Goal: Information Seeking & Learning: Learn about a topic

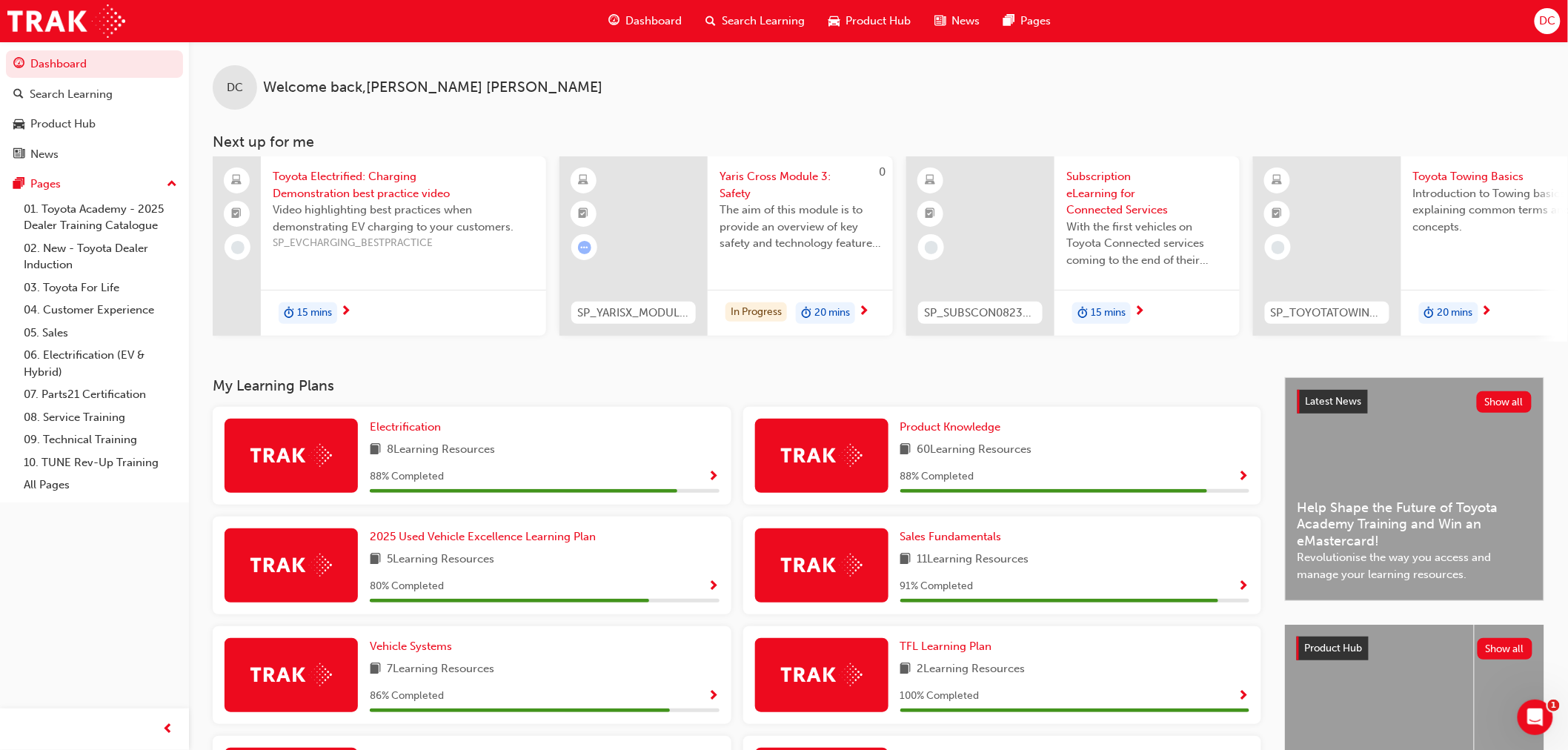
drag, startPoint x: 1050, startPoint y: 397, endPoint x: 1057, endPoint y: 376, distance: 22.1
click at [1052, 395] on h3 "My Learning Plans" at bounding box center [737, 386] width 1049 height 17
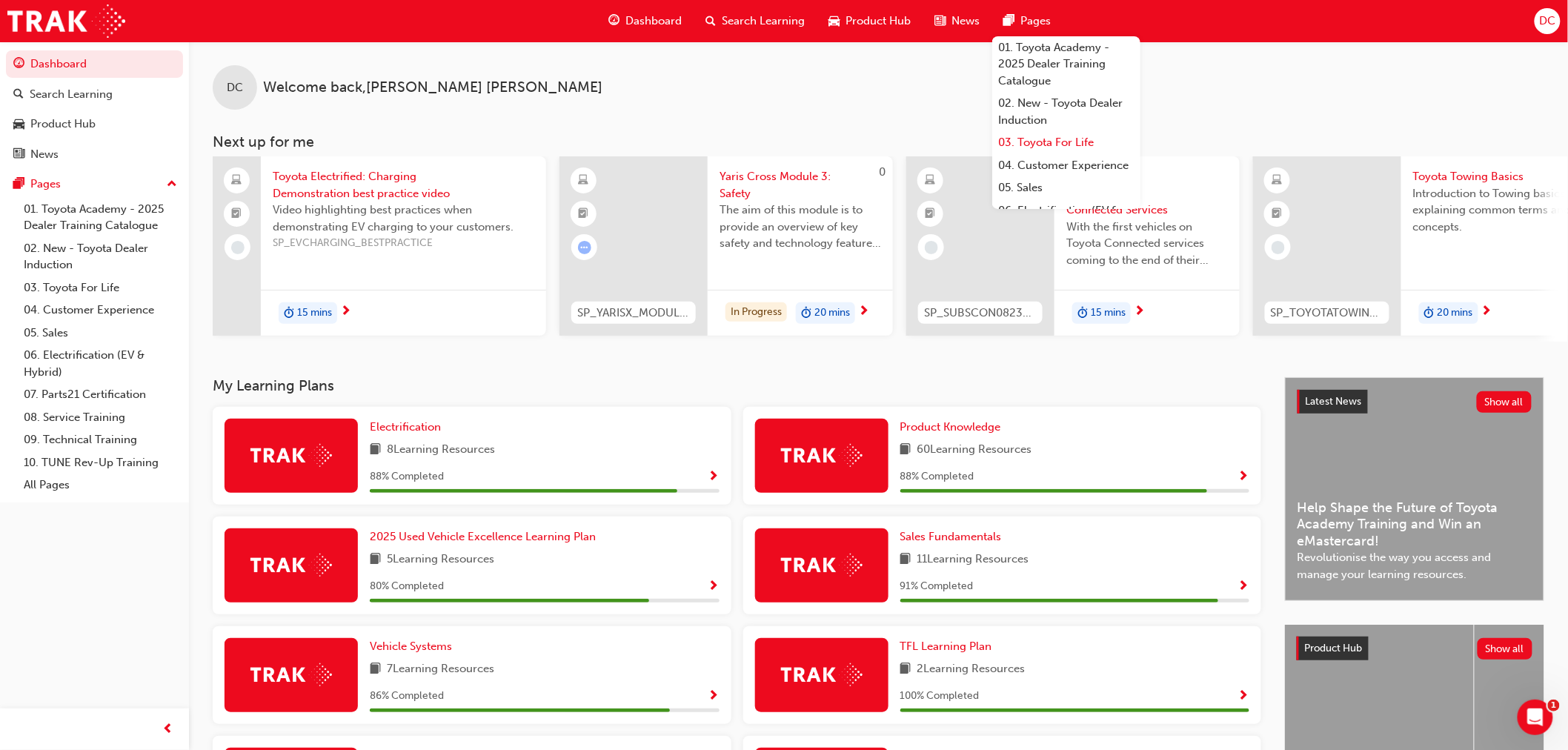
scroll to position [82, 0]
click at [1029, 117] on link "05. Sales" at bounding box center [1066, 105] width 148 height 23
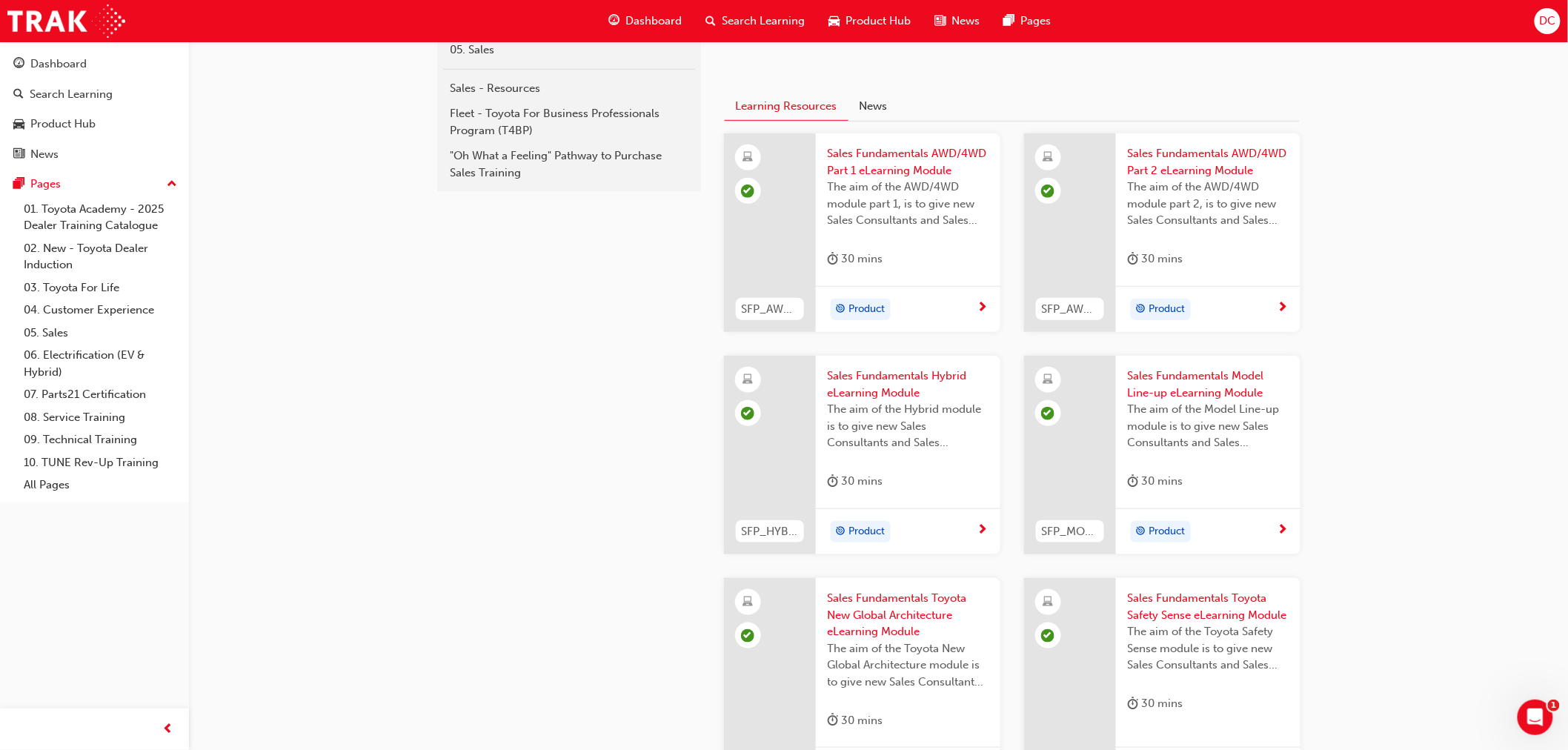
scroll to position [329, 0]
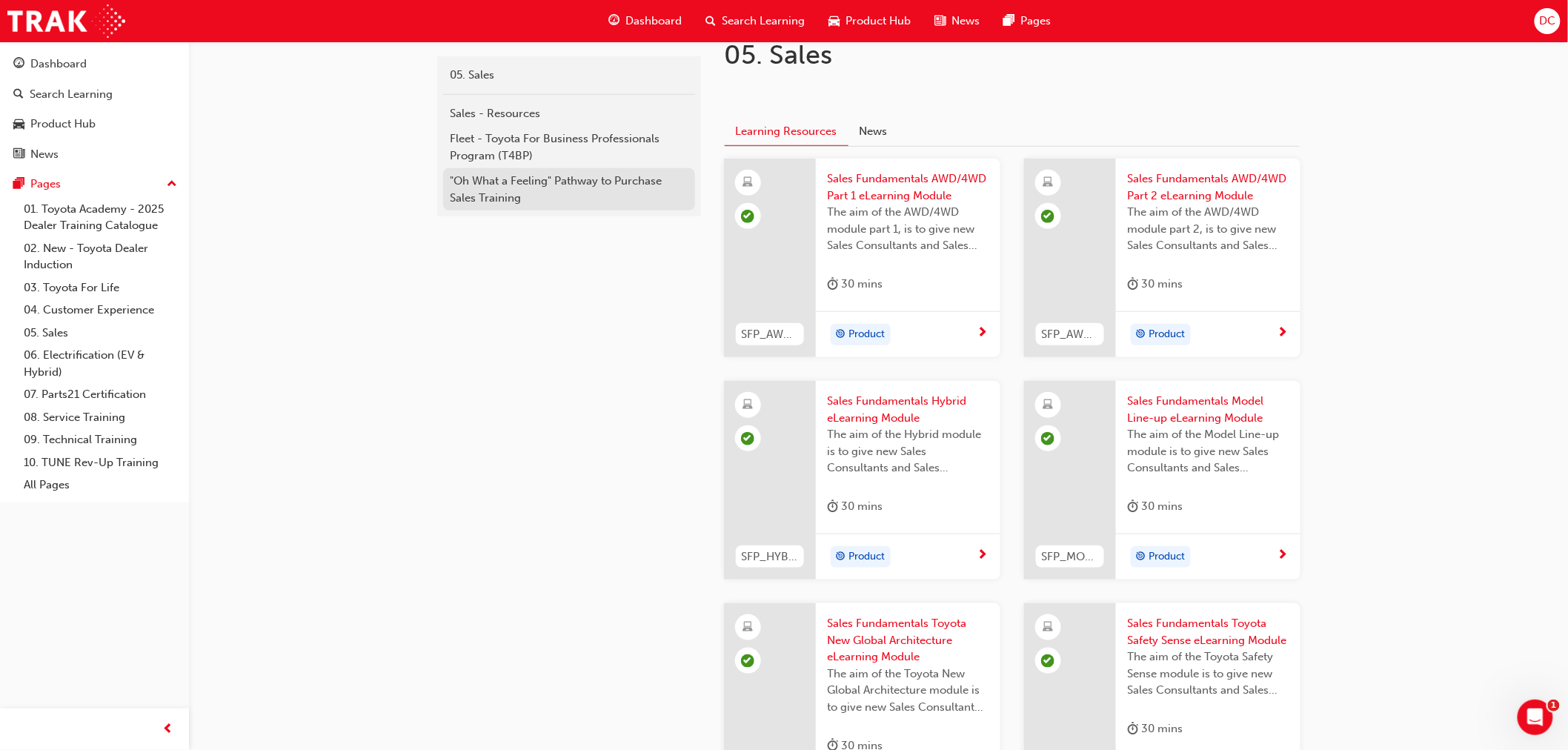
click at [531, 189] on div ""Oh What a Feeling" Pathway to Purchase Sales Training" at bounding box center [569, 189] width 237 height 33
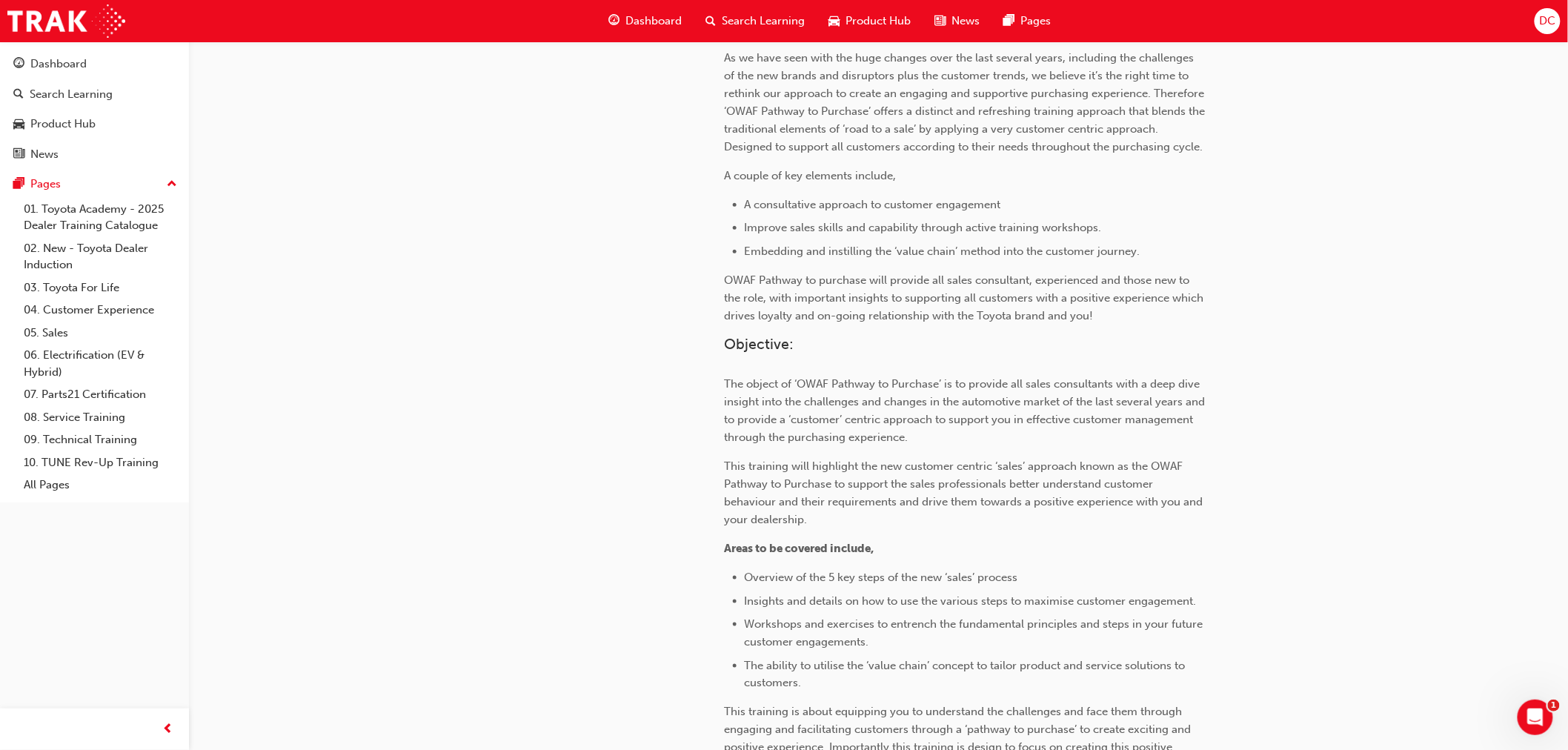
scroll to position [494, 0]
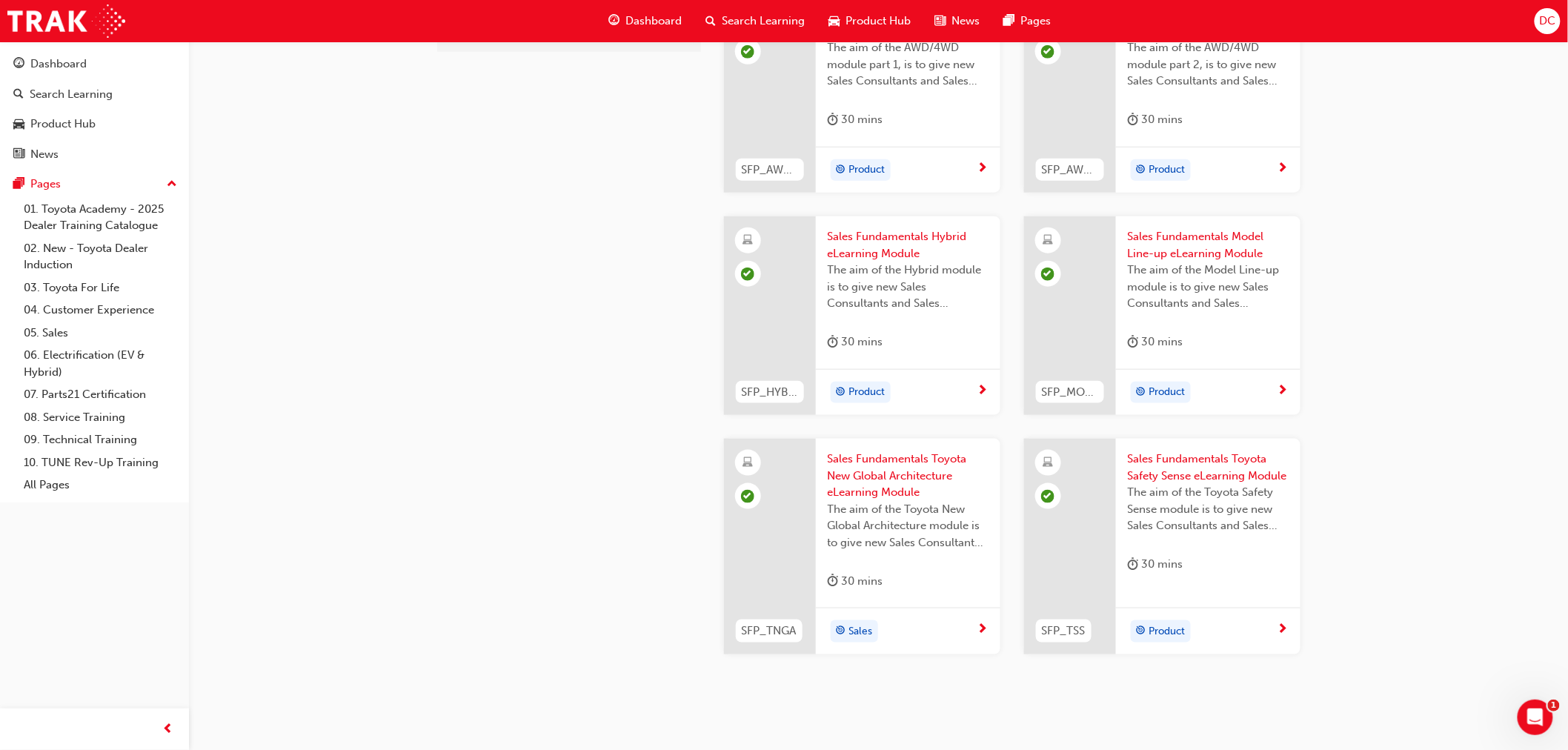
scroll to position [329, 0]
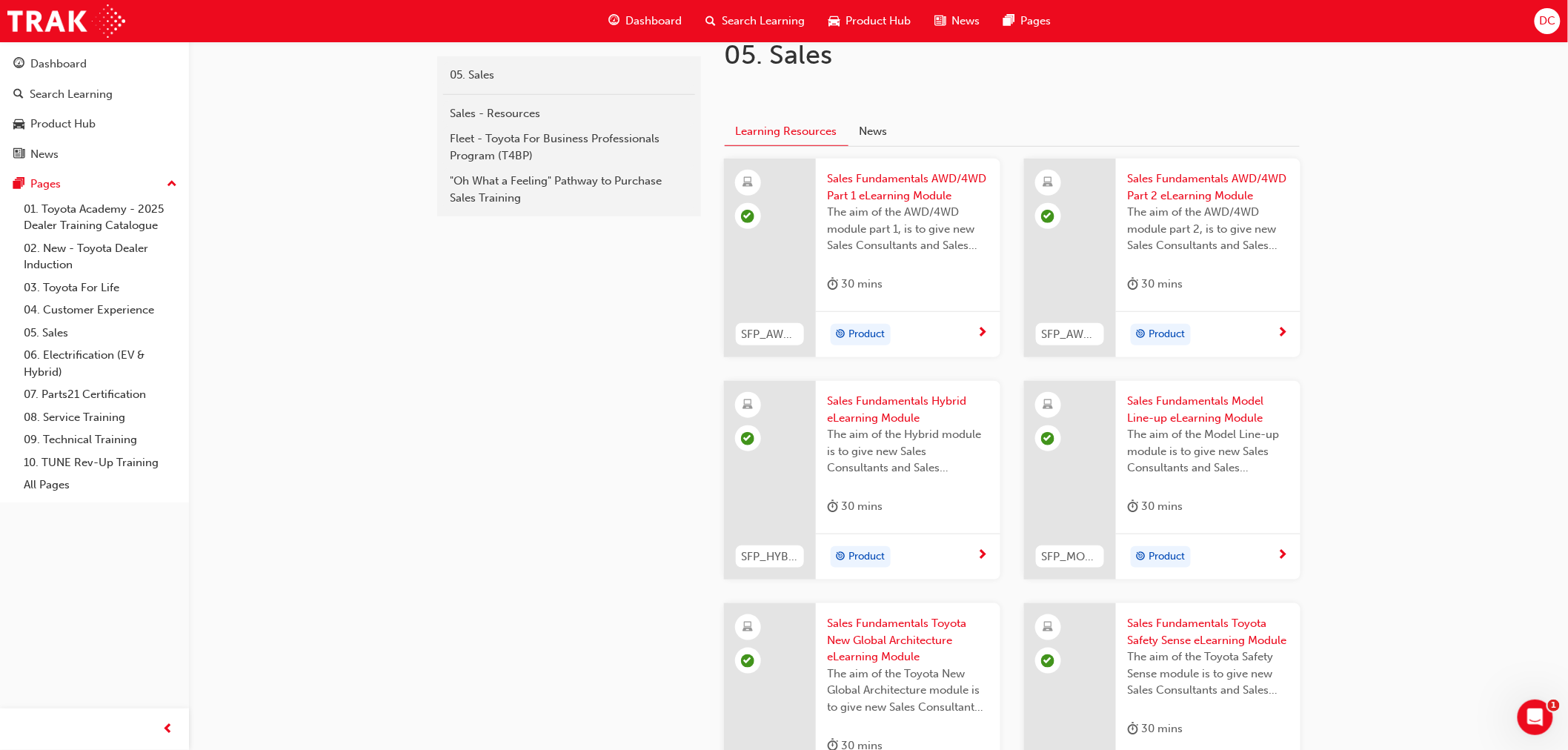
click at [1475, 196] on div "sales 05. Sales Sales - Resources Fleet - Toyota For Business Professionals Pro…" at bounding box center [784, 322] width 1568 height 1304
click at [1554, 21] on span "DC" at bounding box center [1547, 21] width 16 height 17
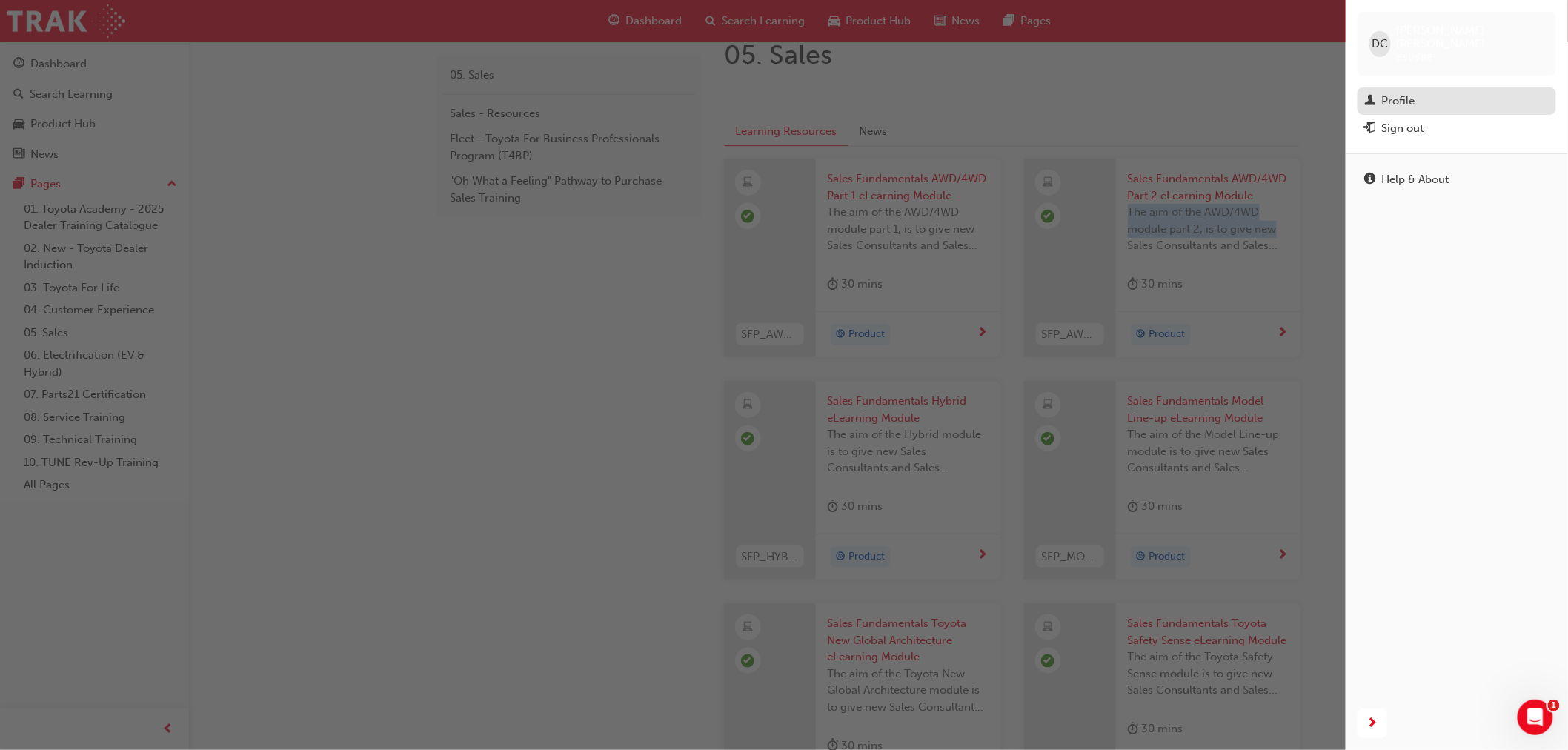
click at [1393, 92] on div "Profile" at bounding box center [1398, 101] width 33 height 17
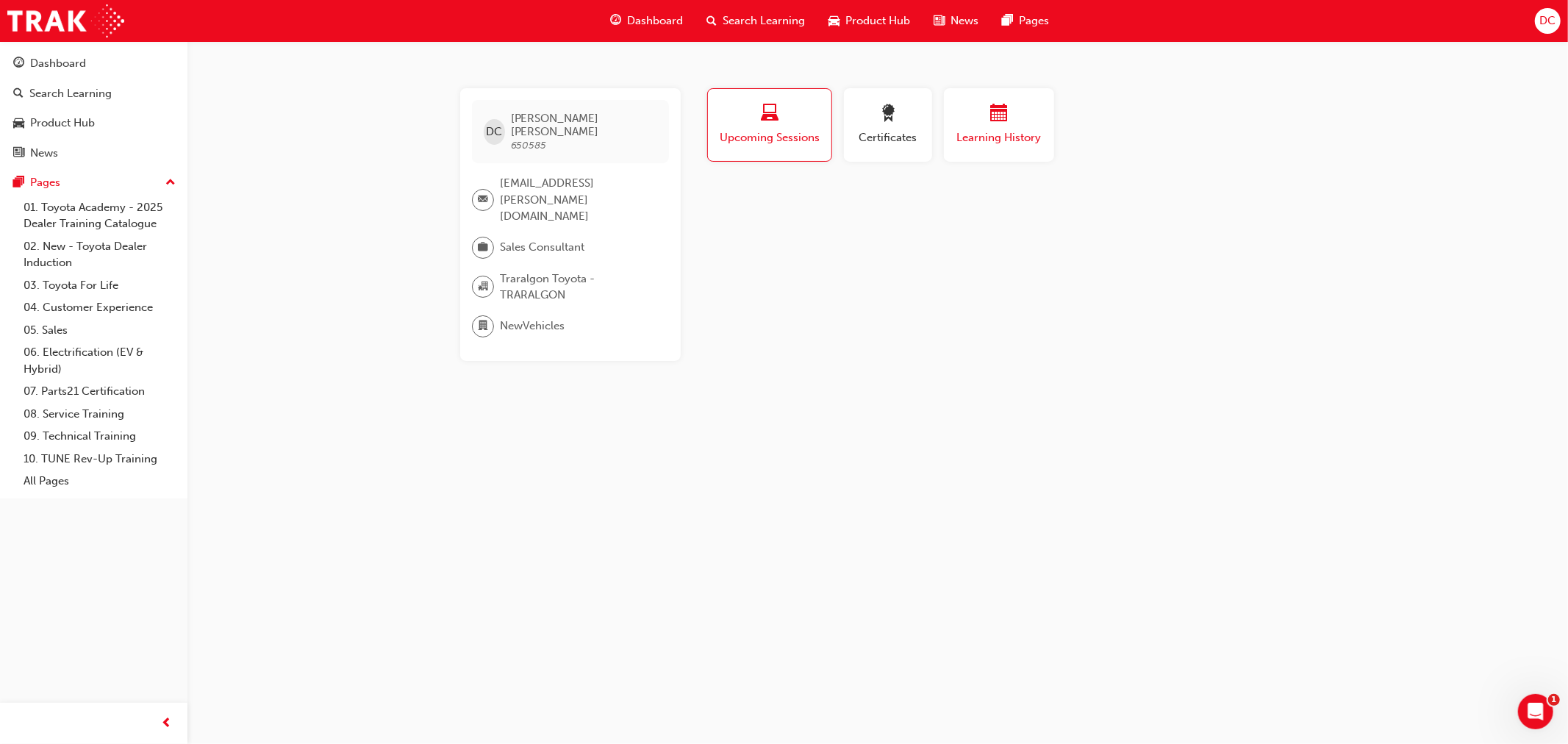
drag, startPoint x: 1004, startPoint y: 128, endPoint x: 1022, endPoint y: 151, distance: 29.2
click at [1005, 128] on div "Learning History" at bounding box center [999, 125] width 88 height 42
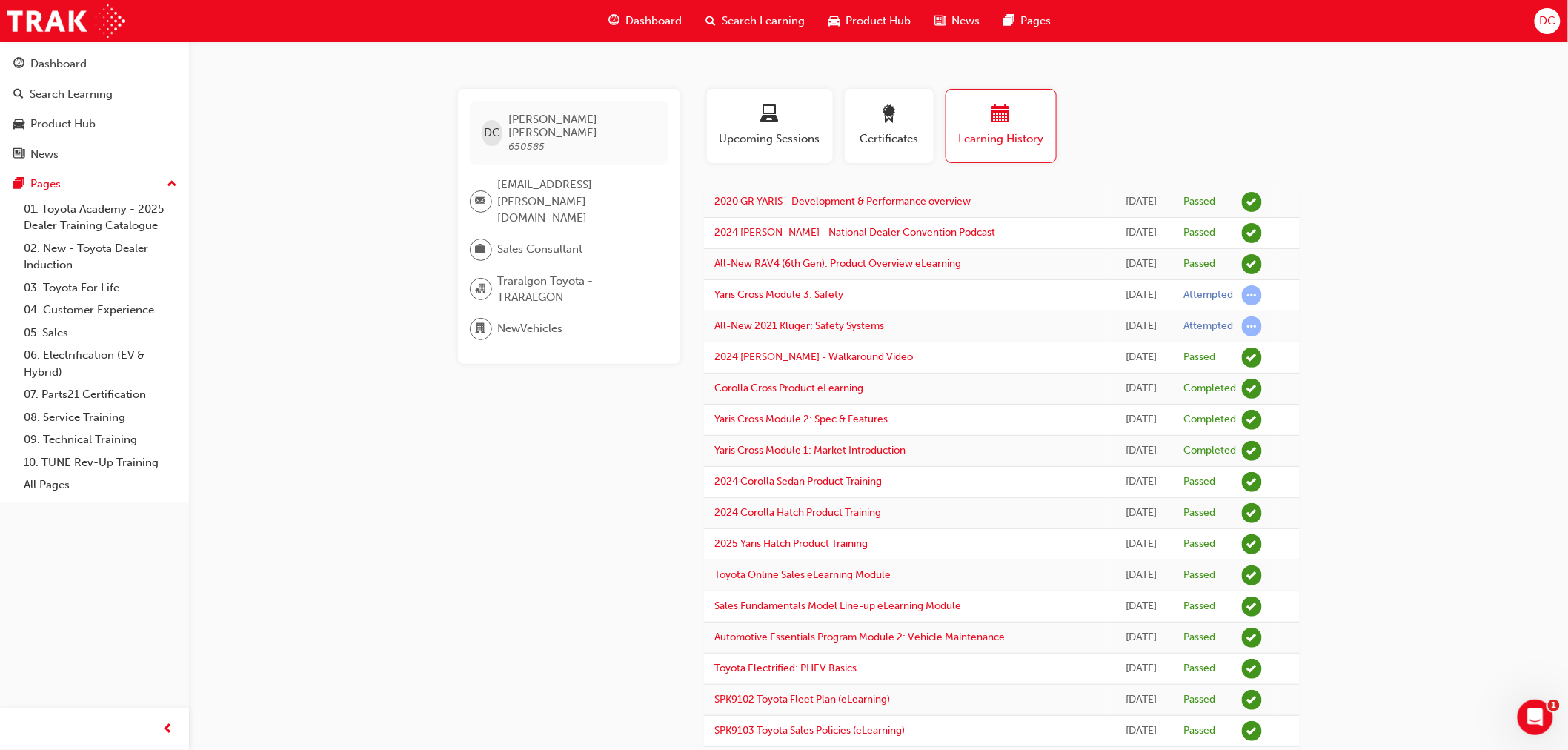
drag, startPoint x: 457, startPoint y: 667, endPoint x: 458, endPoint y: 578, distance: 89.0
click at [633, 20] on span "Dashboard" at bounding box center [654, 21] width 56 height 17
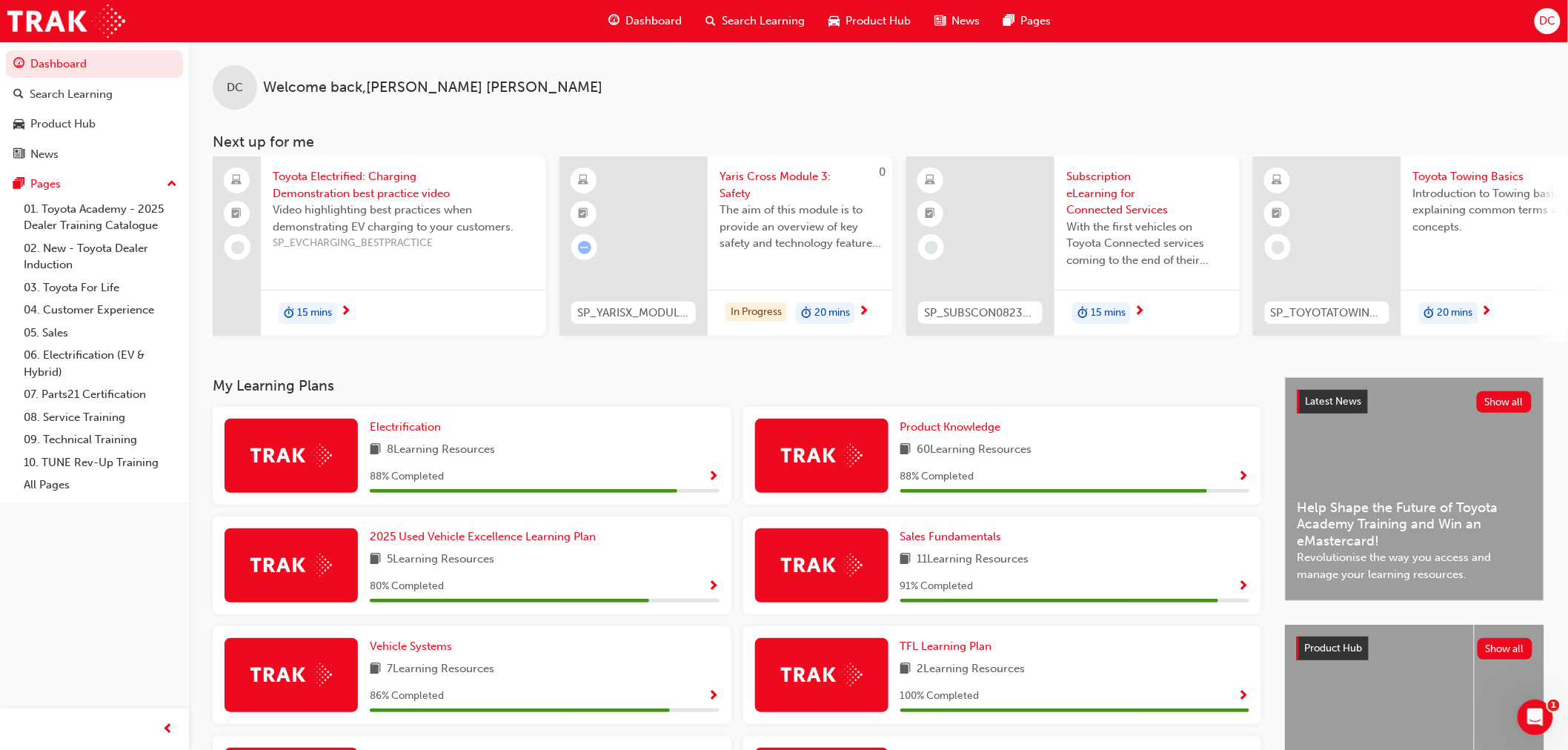
click at [1103, 186] on span "Subscription eLearning for Connected Services" at bounding box center [1147, 194] width 161 height 51
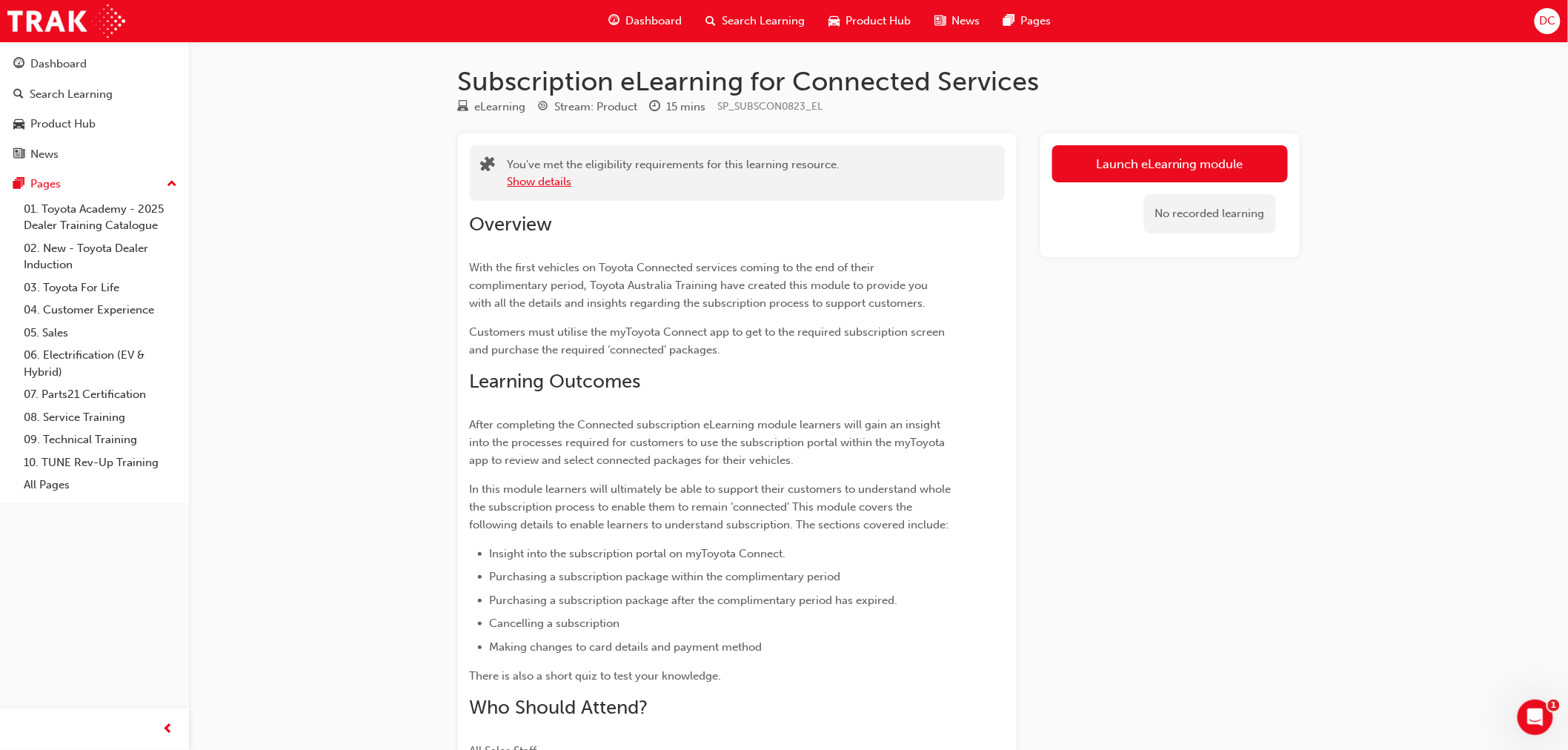
click at [528, 175] on button "Show details" at bounding box center [540, 182] width 65 height 17
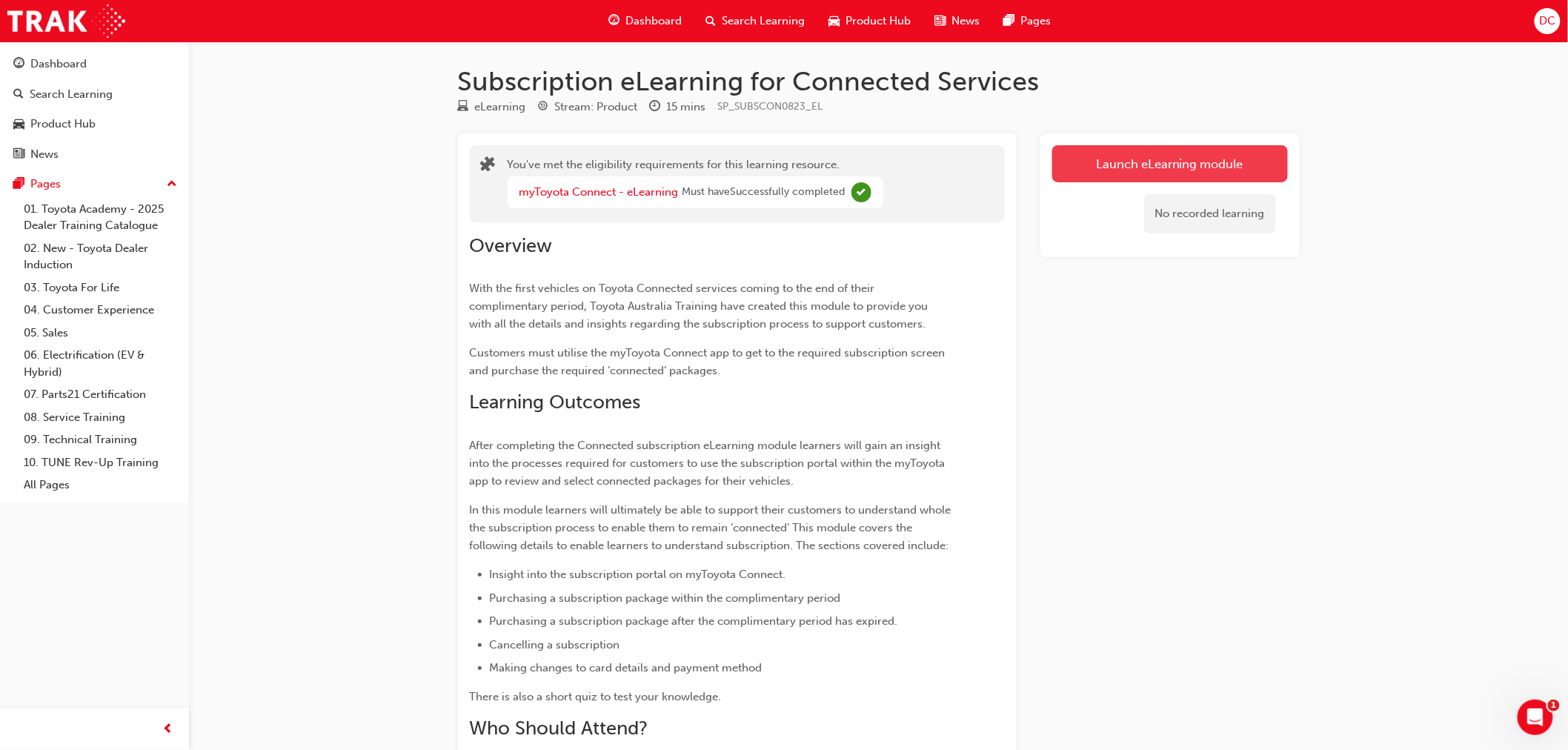
click at [1147, 165] on link "Launch eLearning module" at bounding box center [1170, 164] width 235 height 37
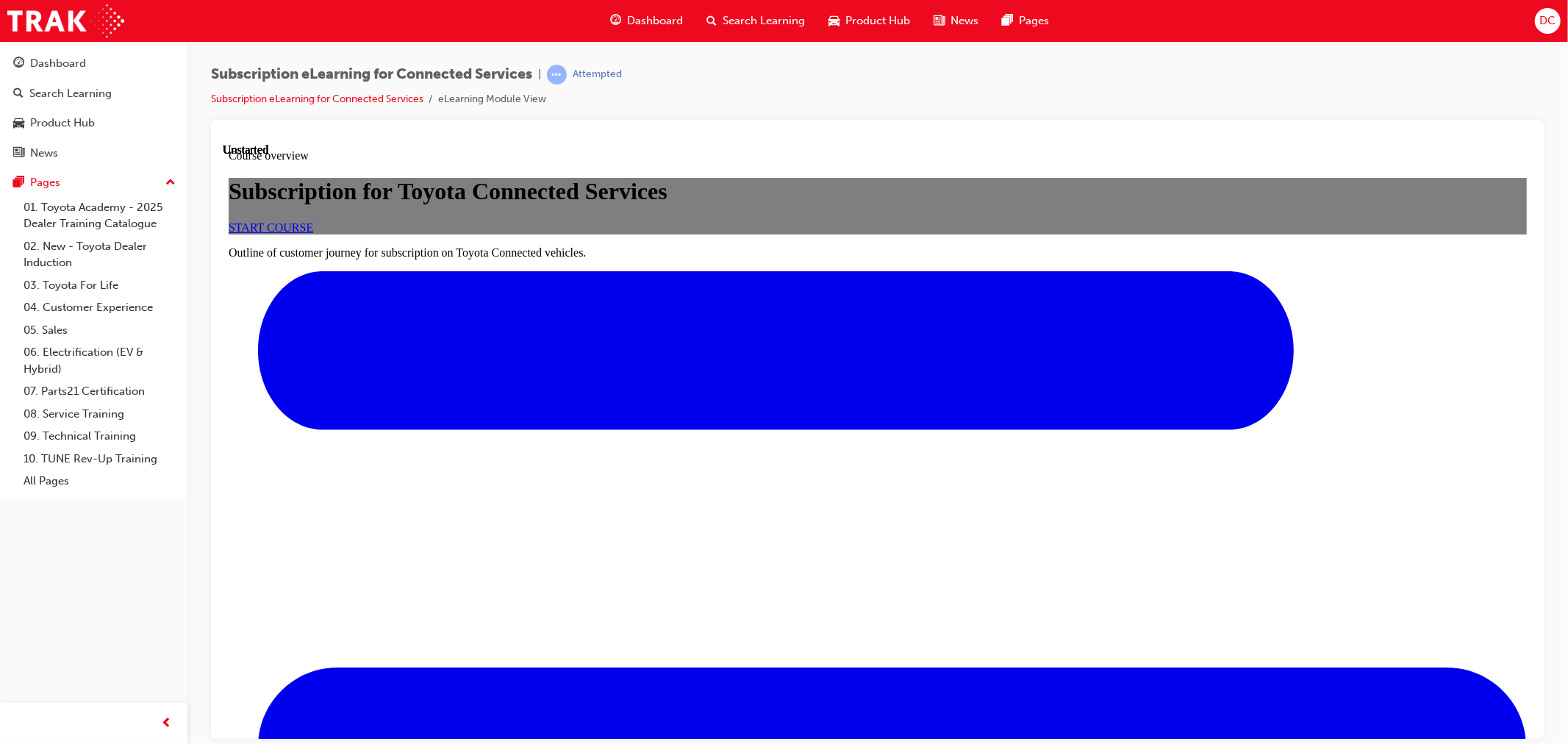
click at [313, 233] on link "START COURSE" at bounding box center [270, 227] width 85 height 12
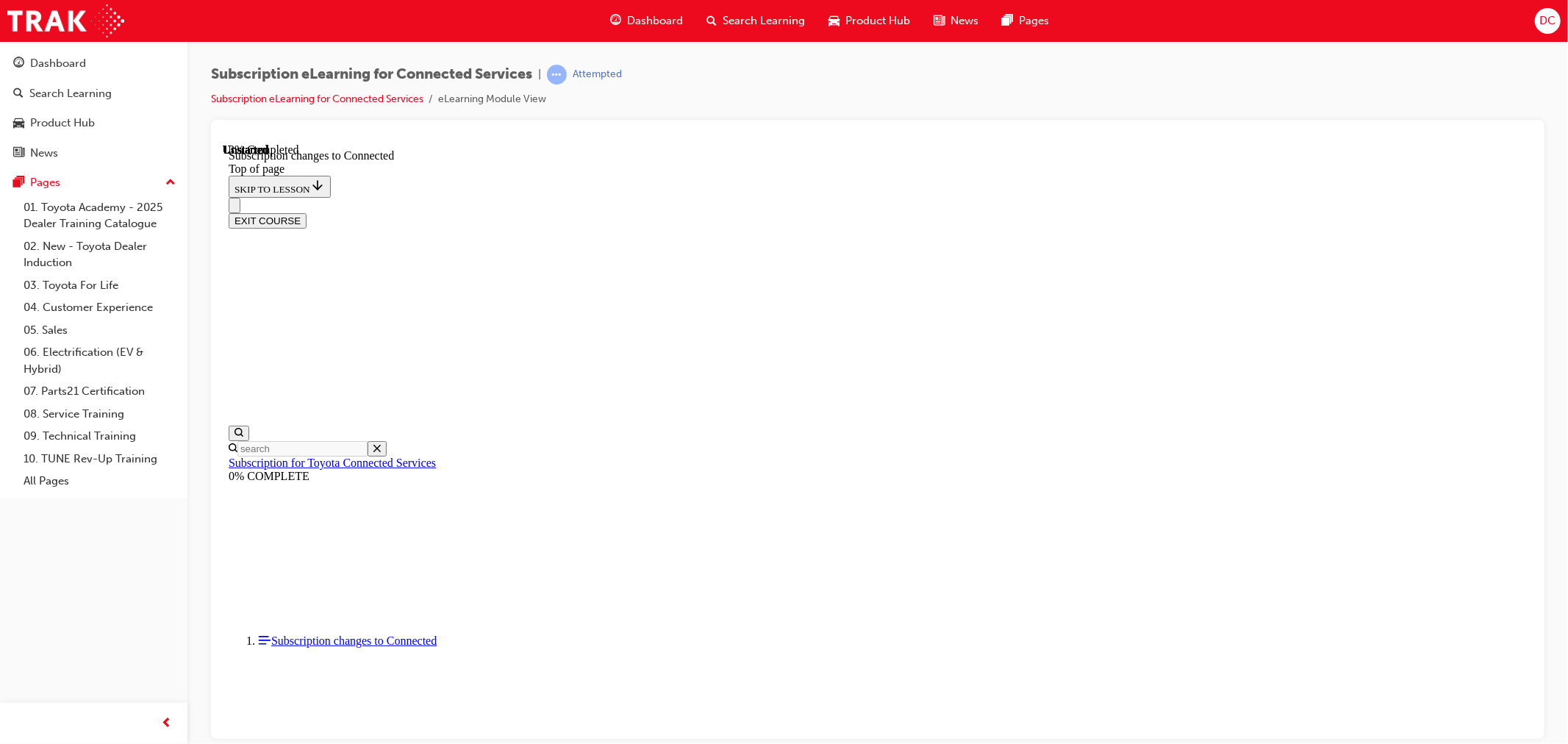
scroll to position [46, 0]
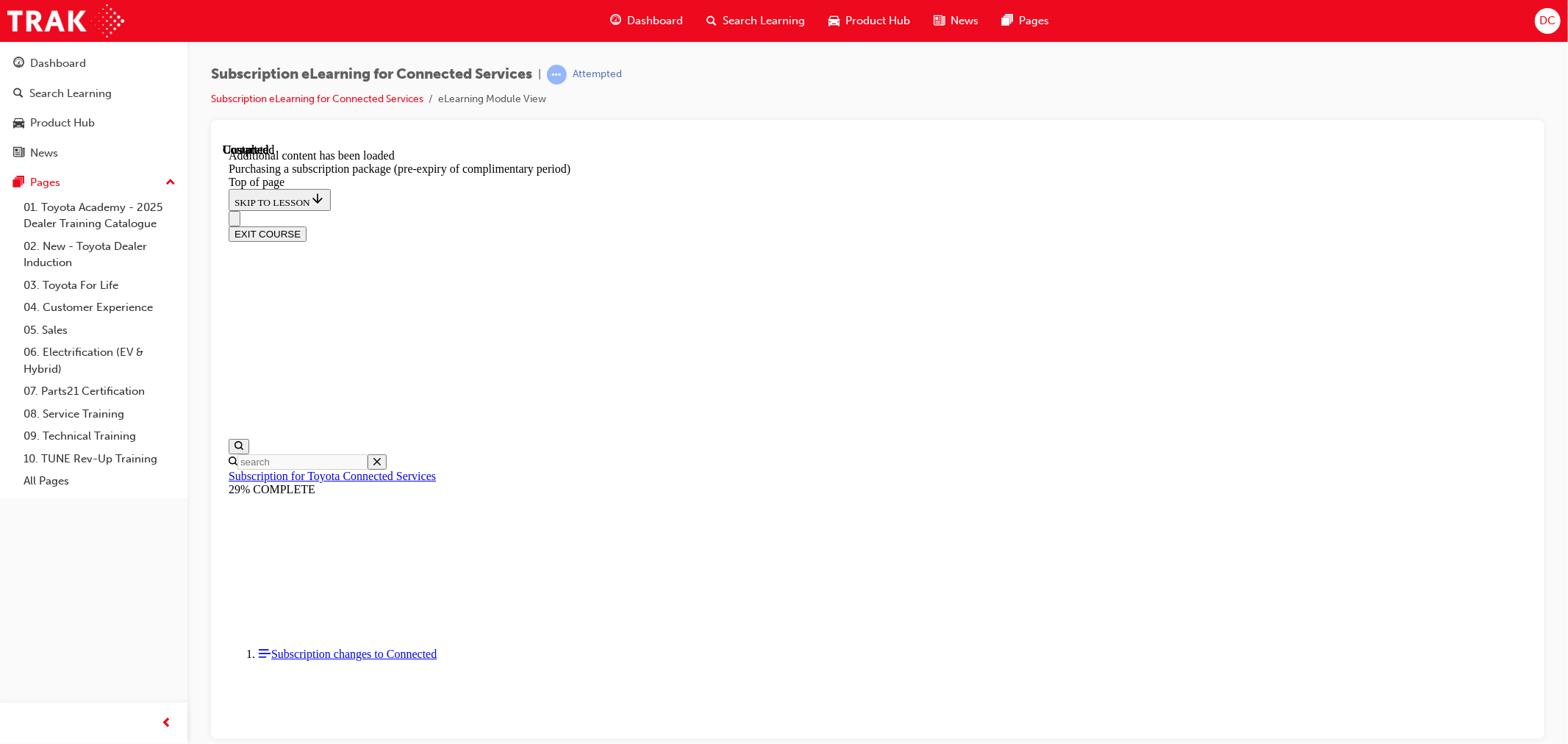
scroll to position [1590, 0]
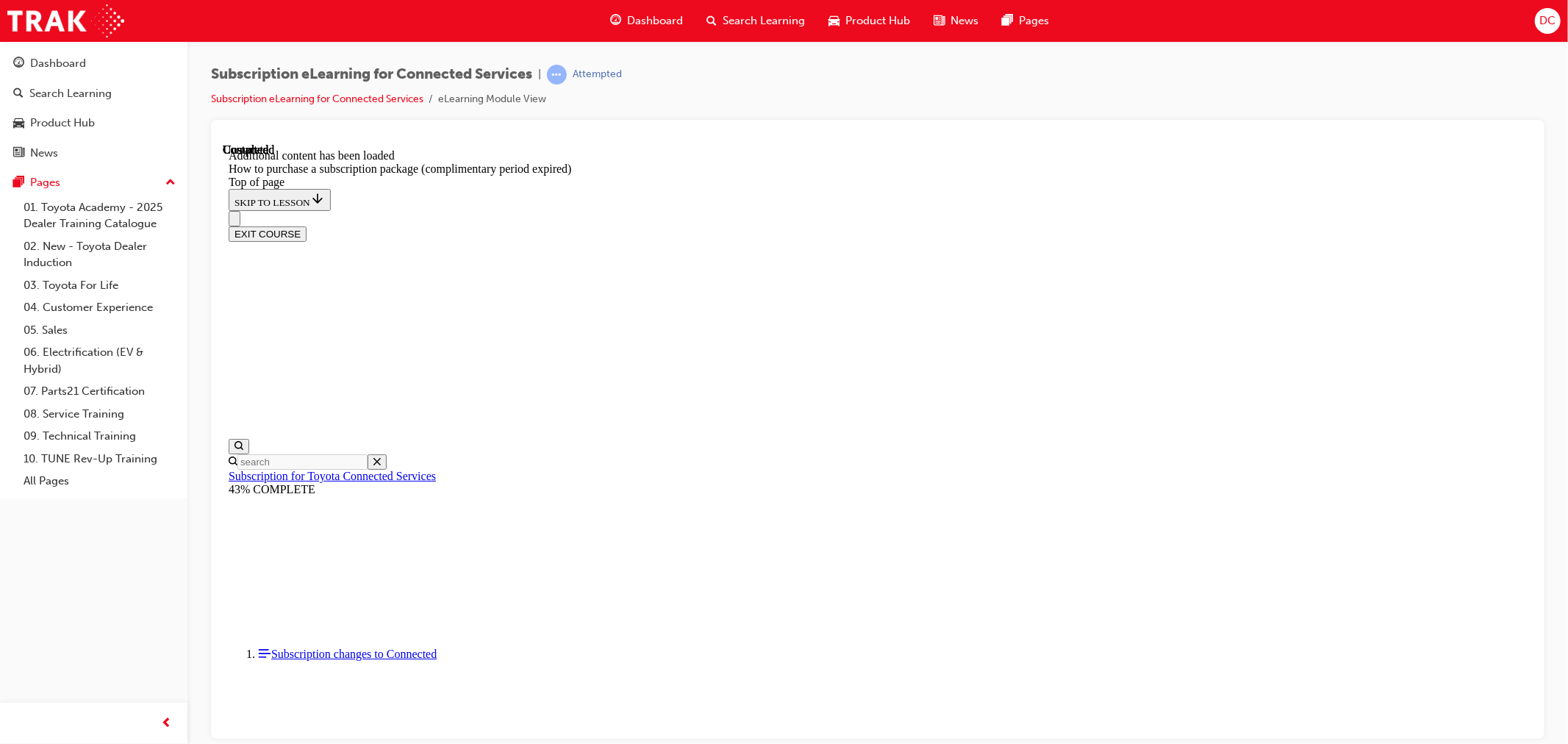
drag, startPoint x: 933, startPoint y: 711, endPoint x: 941, endPoint y: 706, distance: 9.4
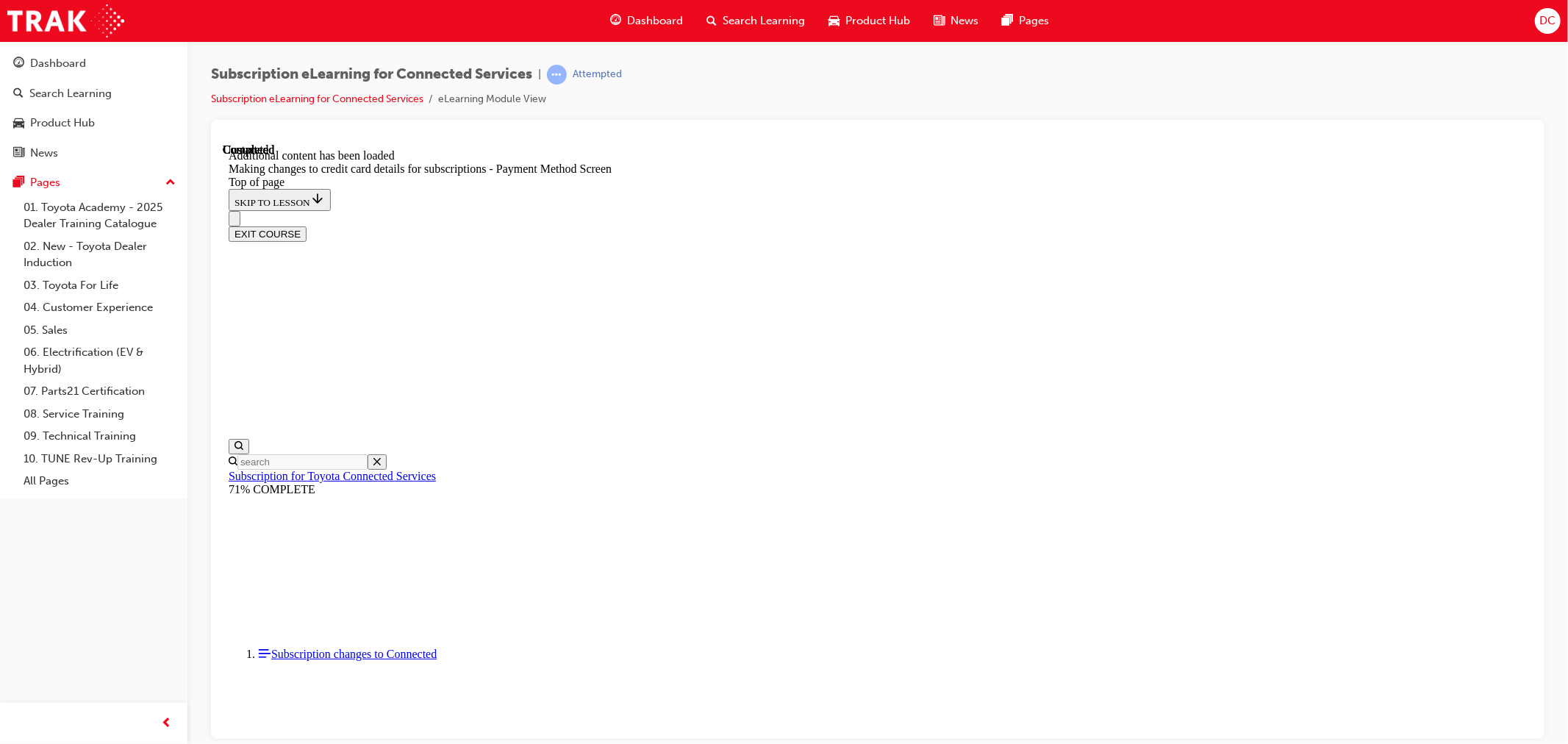
drag, startPoint x: 775, startPoint y: 521, endPoint x: 794, endPoint y: 522, distance: 19.0
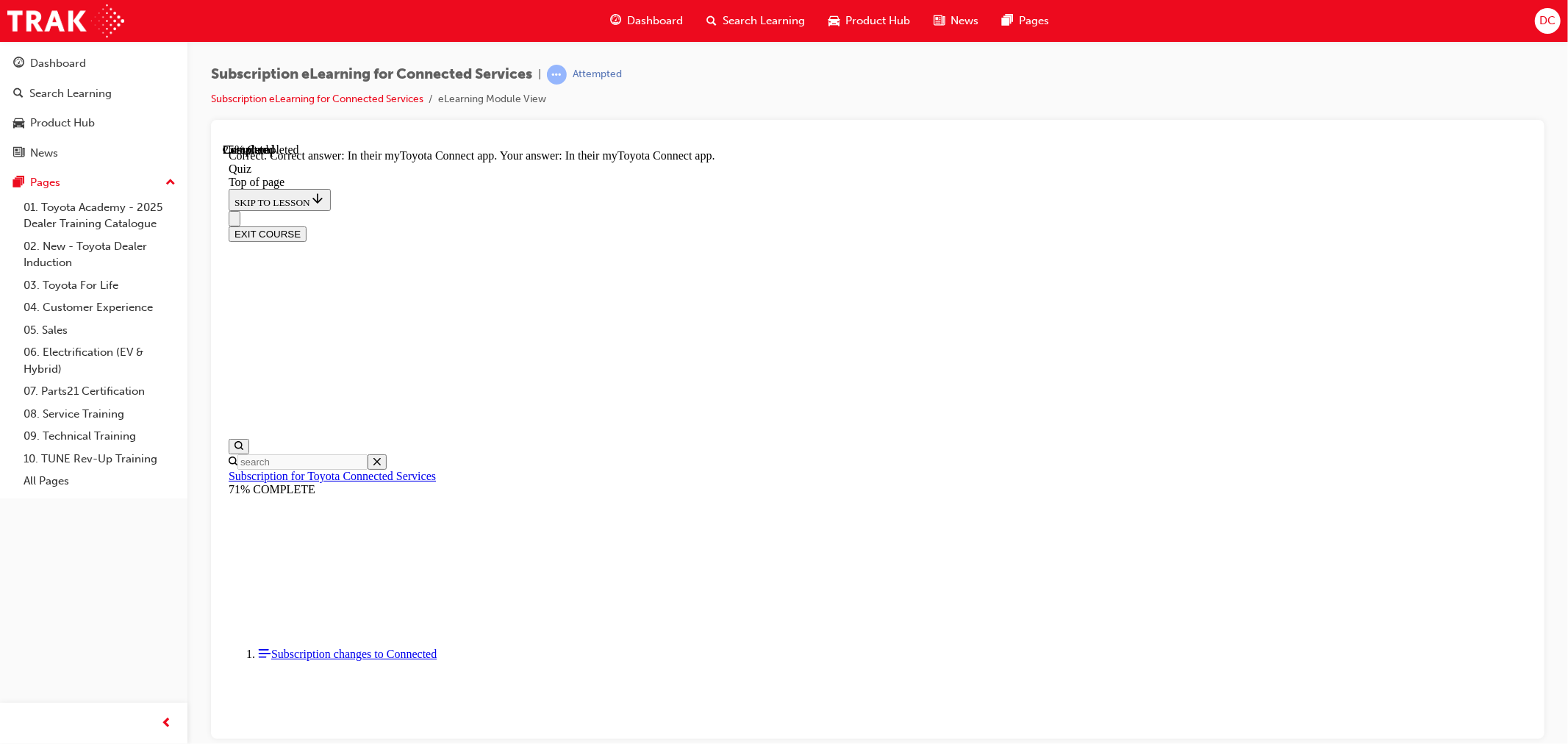
drag, startPoint x: 827, startPoint y: 451, endPoint x: 903, endPoint y: 477, distance: 80.3
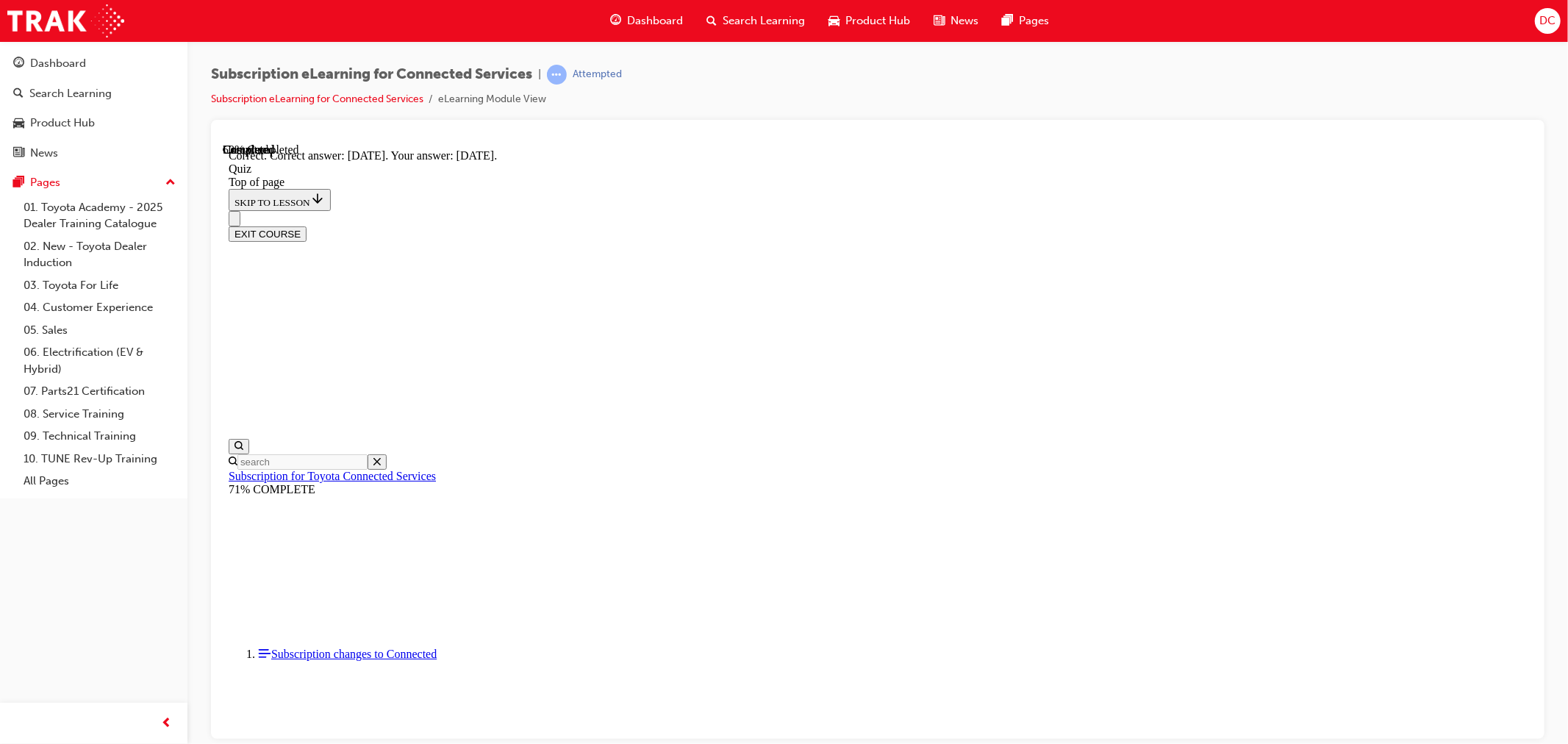
scroll to position [45, 0]
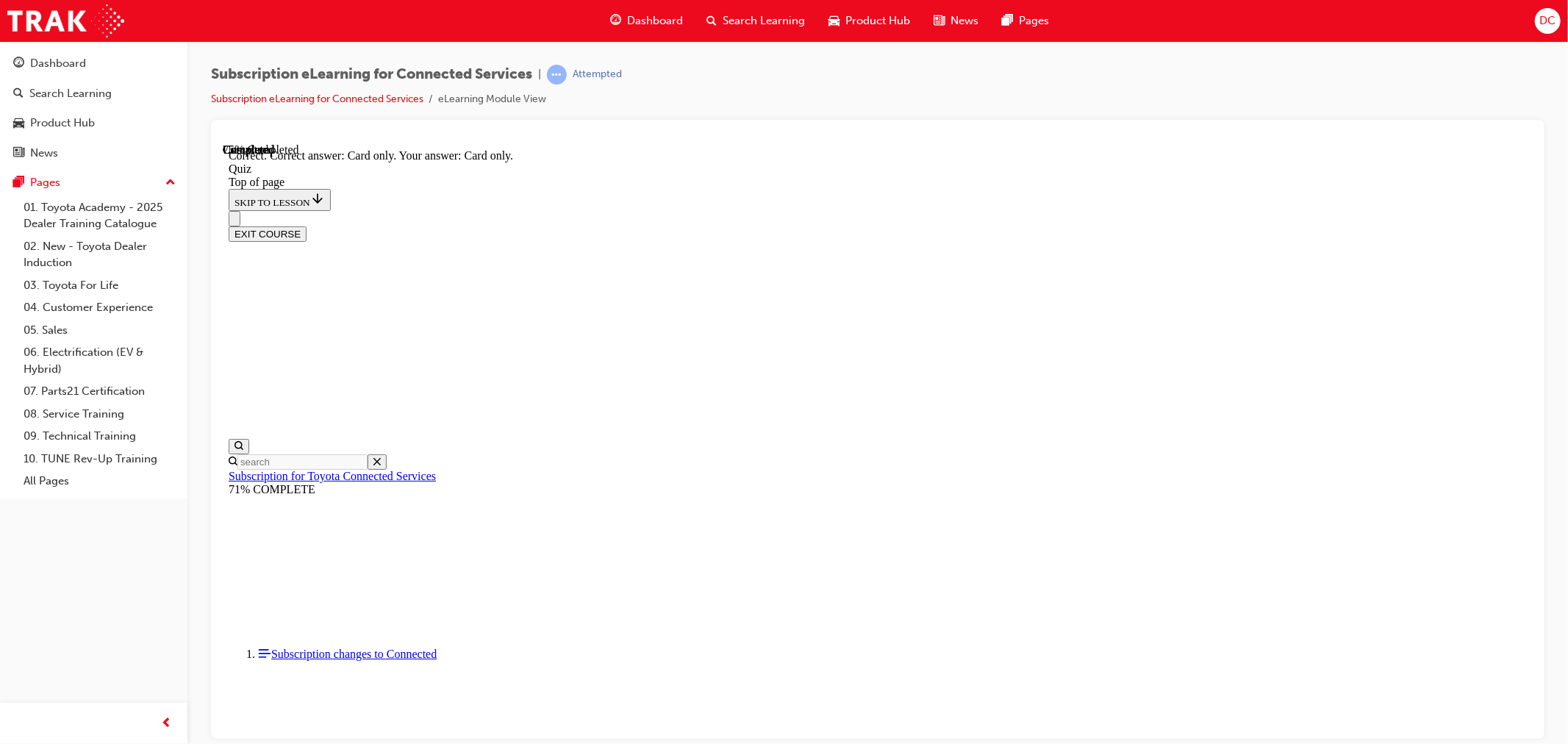
scroll to position [121, 0]
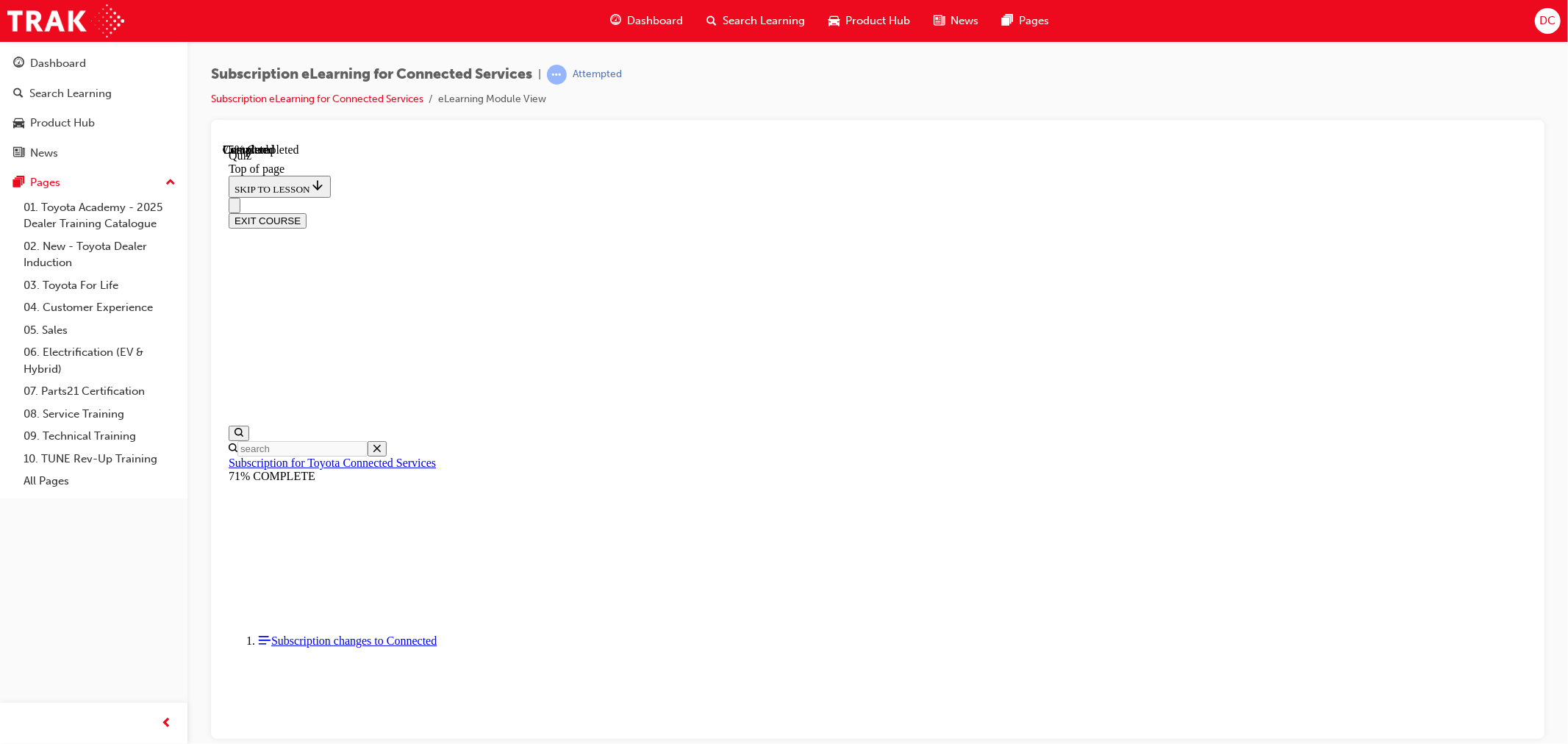
scroll to position [45, 0]
drag, startPoint x: 876, startPoint y: 428, endPoint x: 962, endPoint y: 502, distance: 113.5
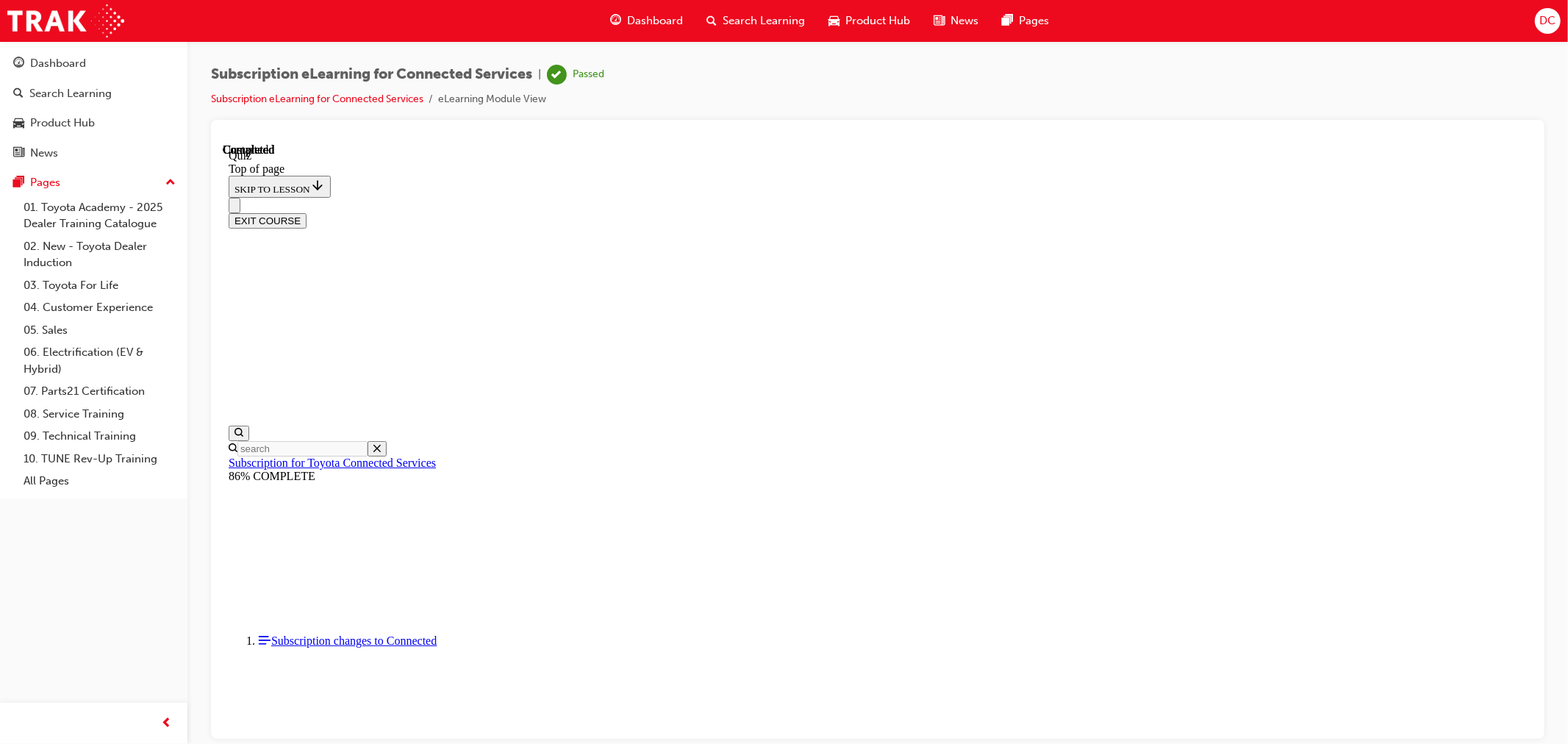
scroll to position [202, 0]
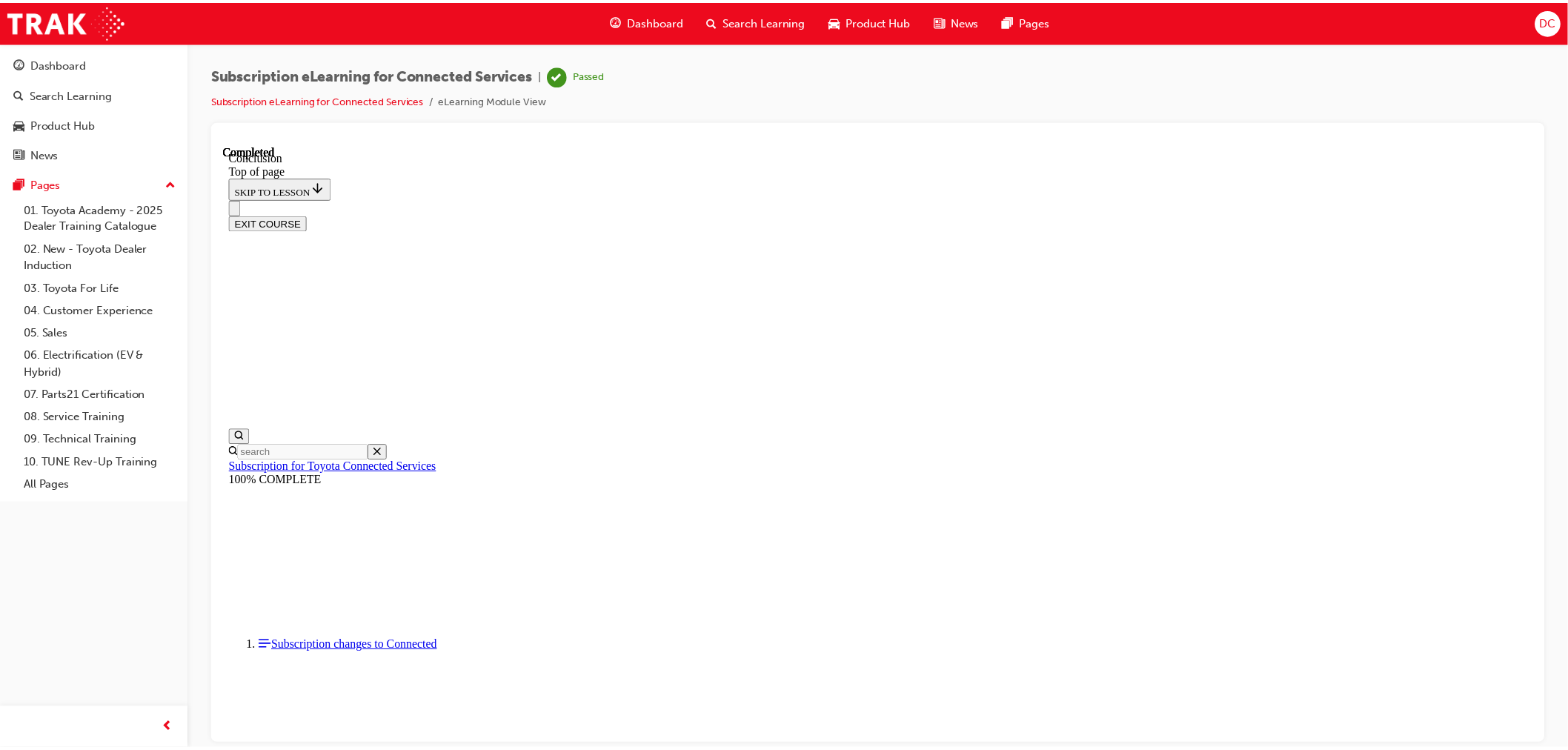
scroll to position [404, 0]
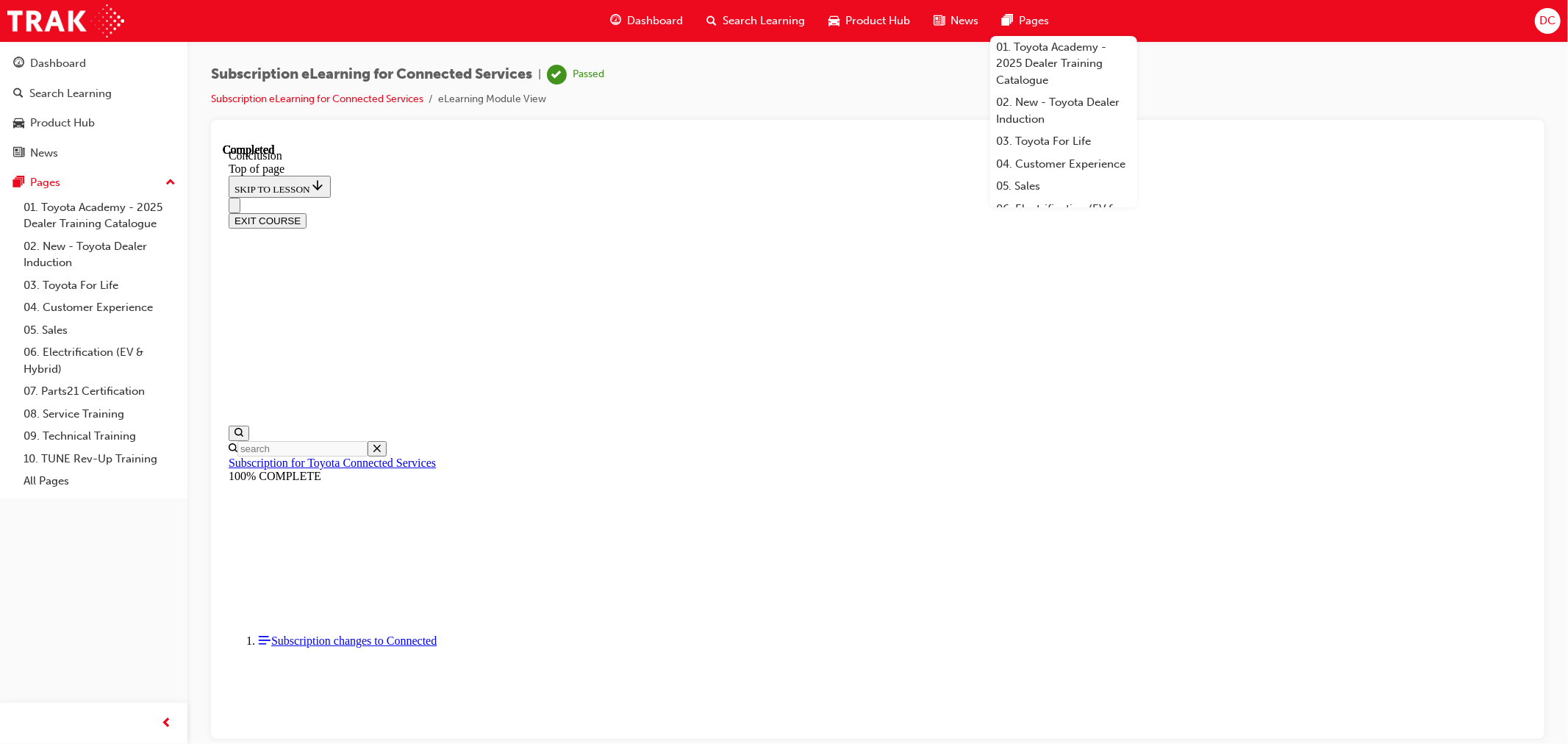
click at [757, 21] on span "Search Learning" at bounding box center [763, 21] width 82 height 17
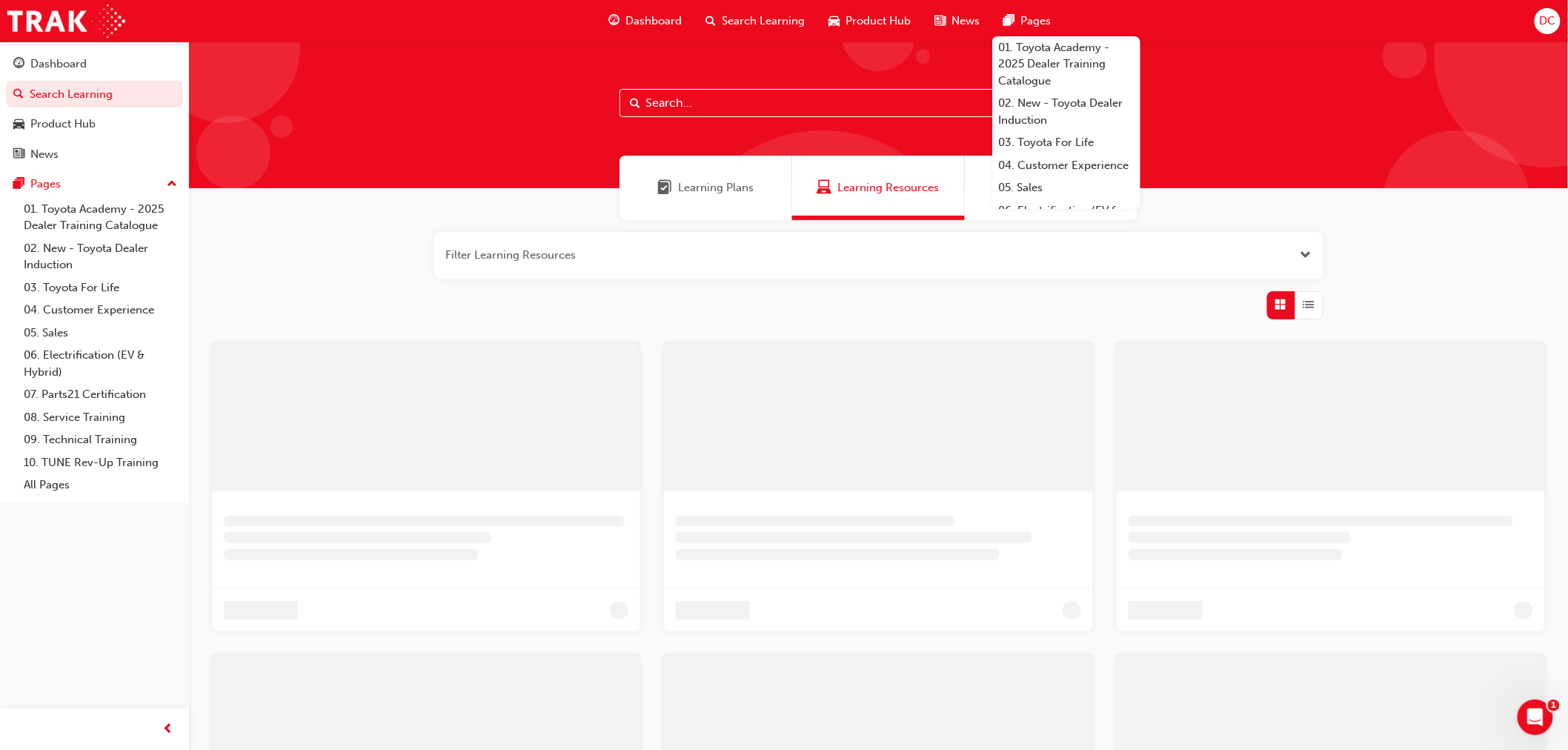
click at [699, 101] on input "text" at bounding box center [879, 103] width 519 height 28
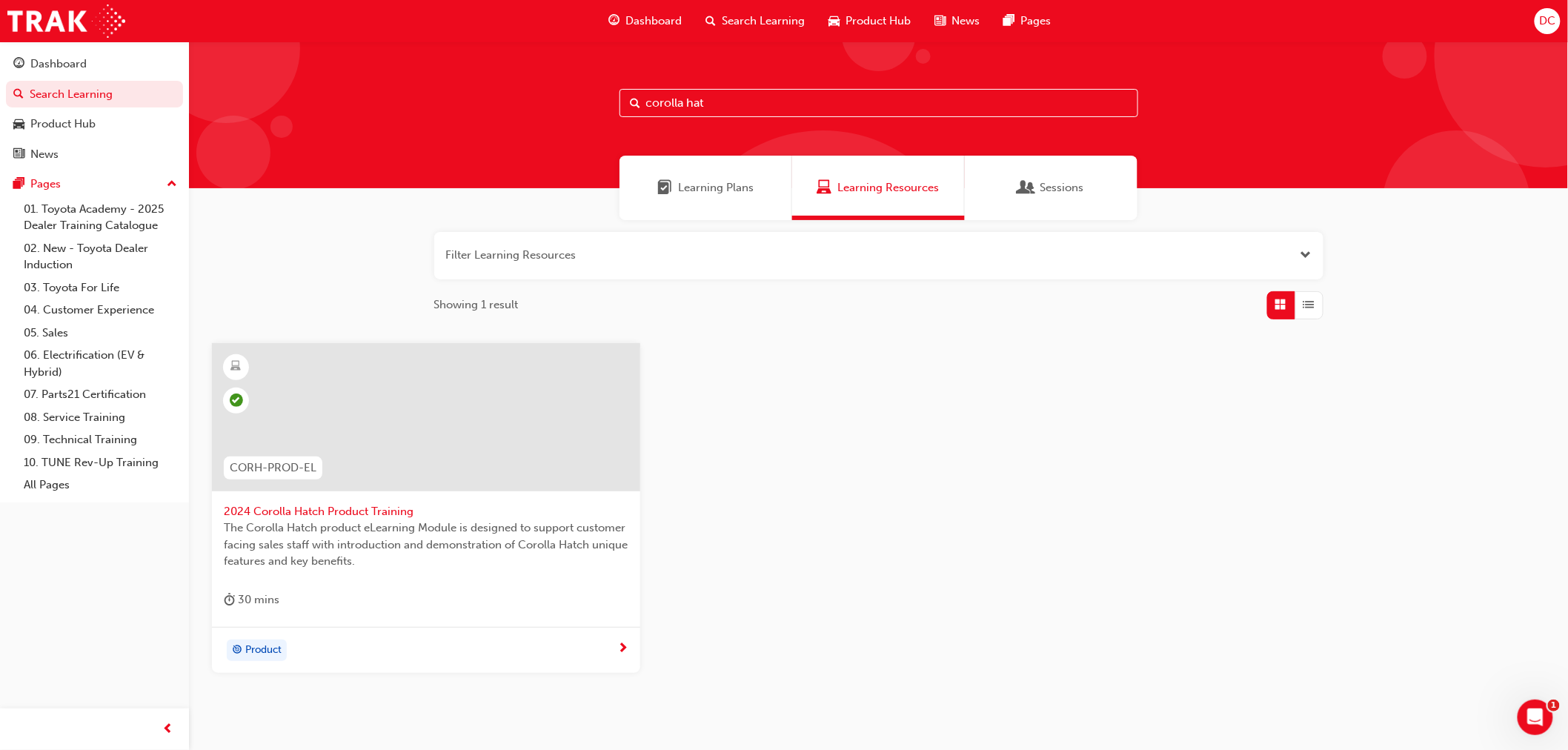
drag, startPoint x: 498, startPoint y: 105, endPoint x: 463, endPoint y: 102, distance: 35.1
click at [463, 102] on div "corolla hat" at bounding box center [878, 115] width 1379 height 147
drag, startPoint x: 727, startPoint y: 101, endPoint x: 486, endPoint y: 104, distance: 241.0
click at [486, 104] on div "hilux pro" at bounding box center [878, 115] width 1379 height 147
type input "2024 rav"
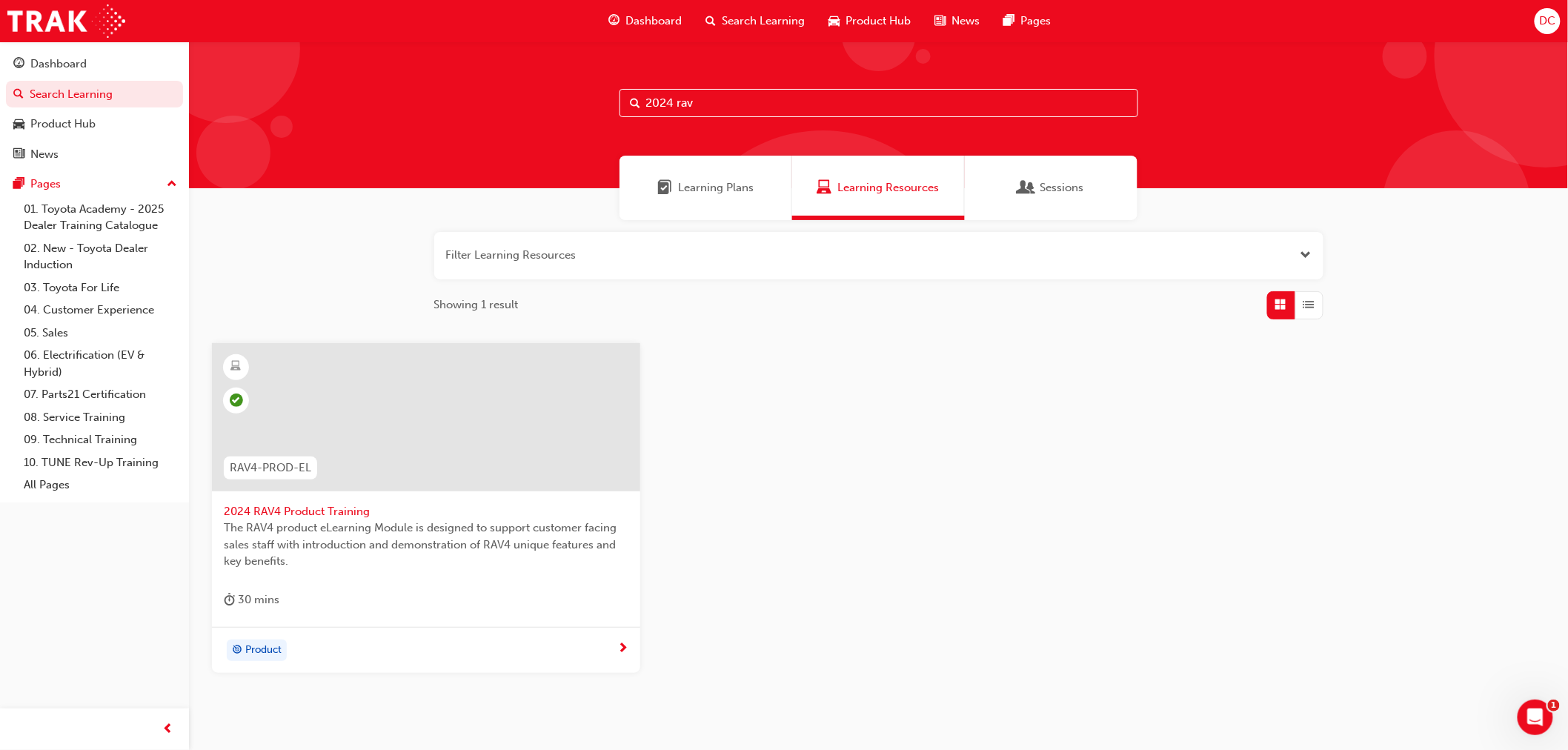
click at [1543, 18] on span "DC" at bounding box center [1547, 21] width 16 height 17
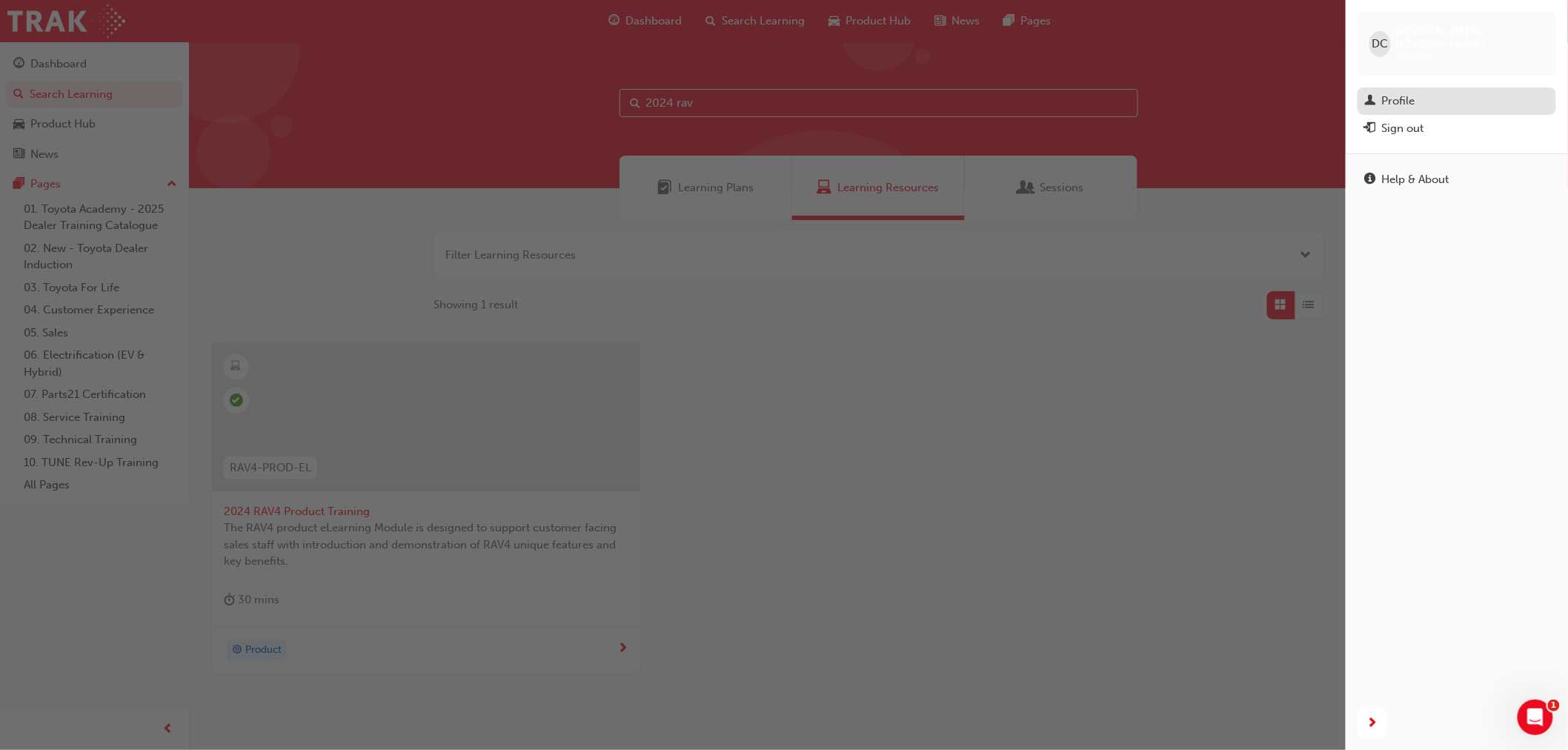
click at [1398, 92] on div "Profile" at bounding box center [1398, 101] width 33 height 17
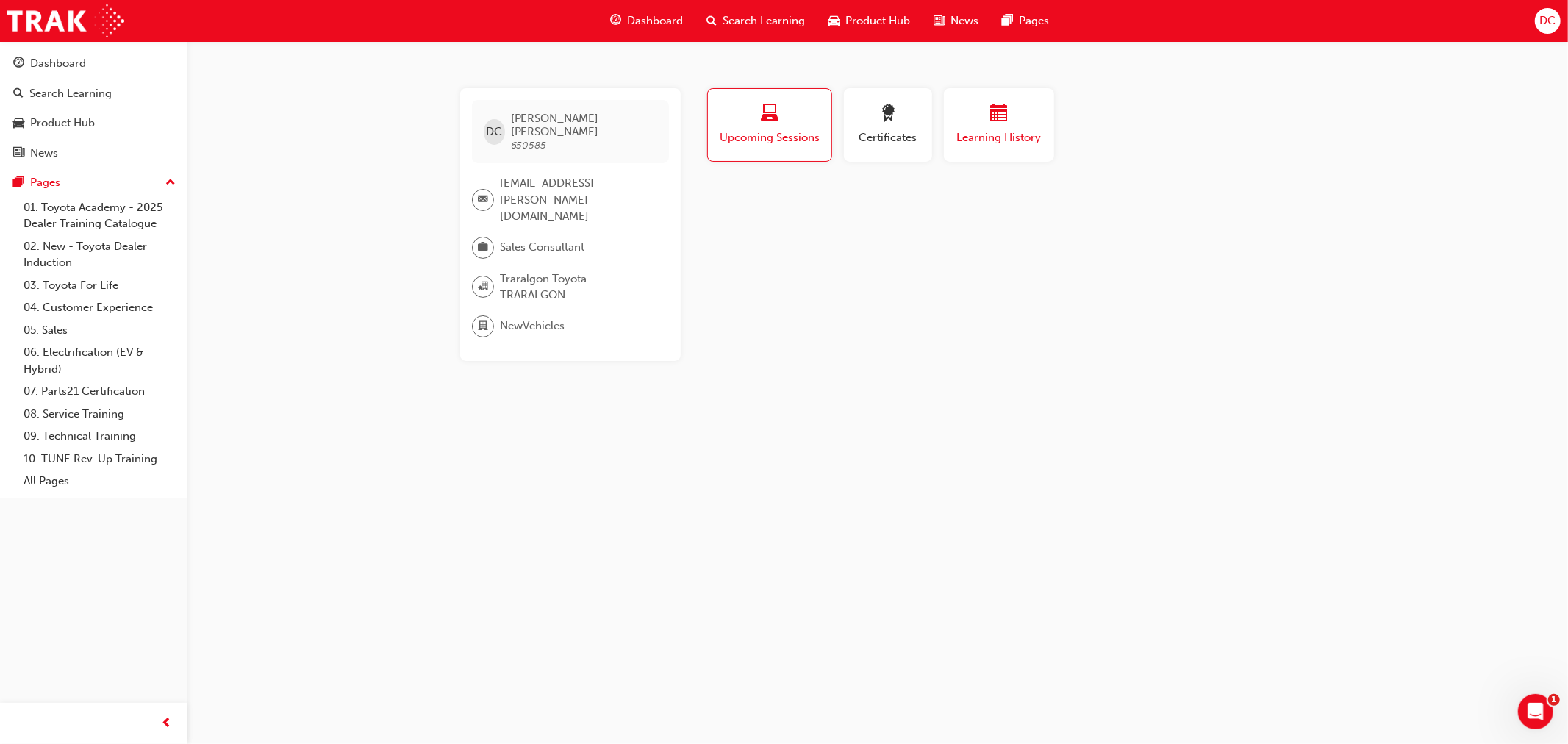
click at [1032, 140] on span "Learning History" at bounding box center [999, 138] width 88 height 17
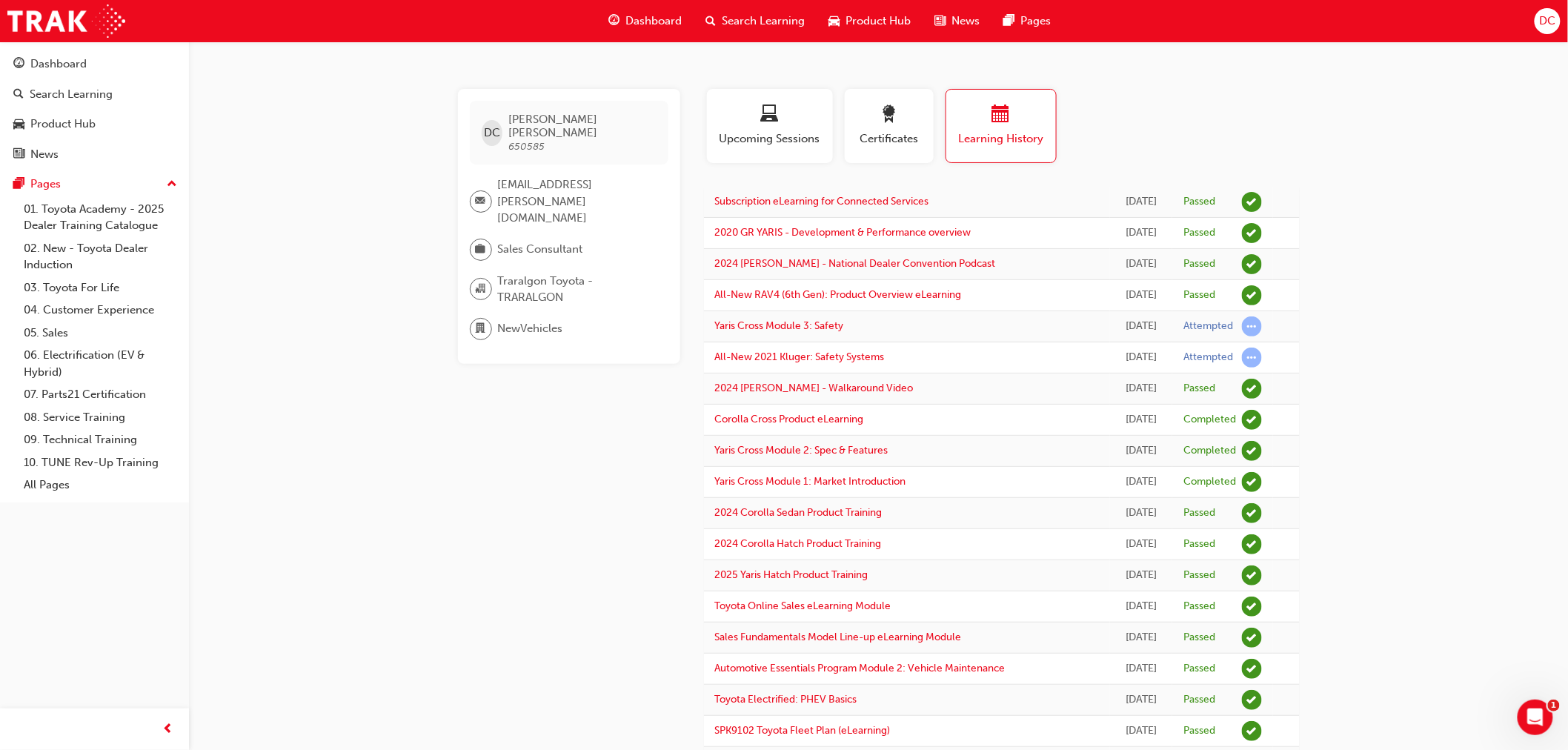
click at [1559, 18] on div "DC" at bounding box center [1548, 22] width 26 height 26
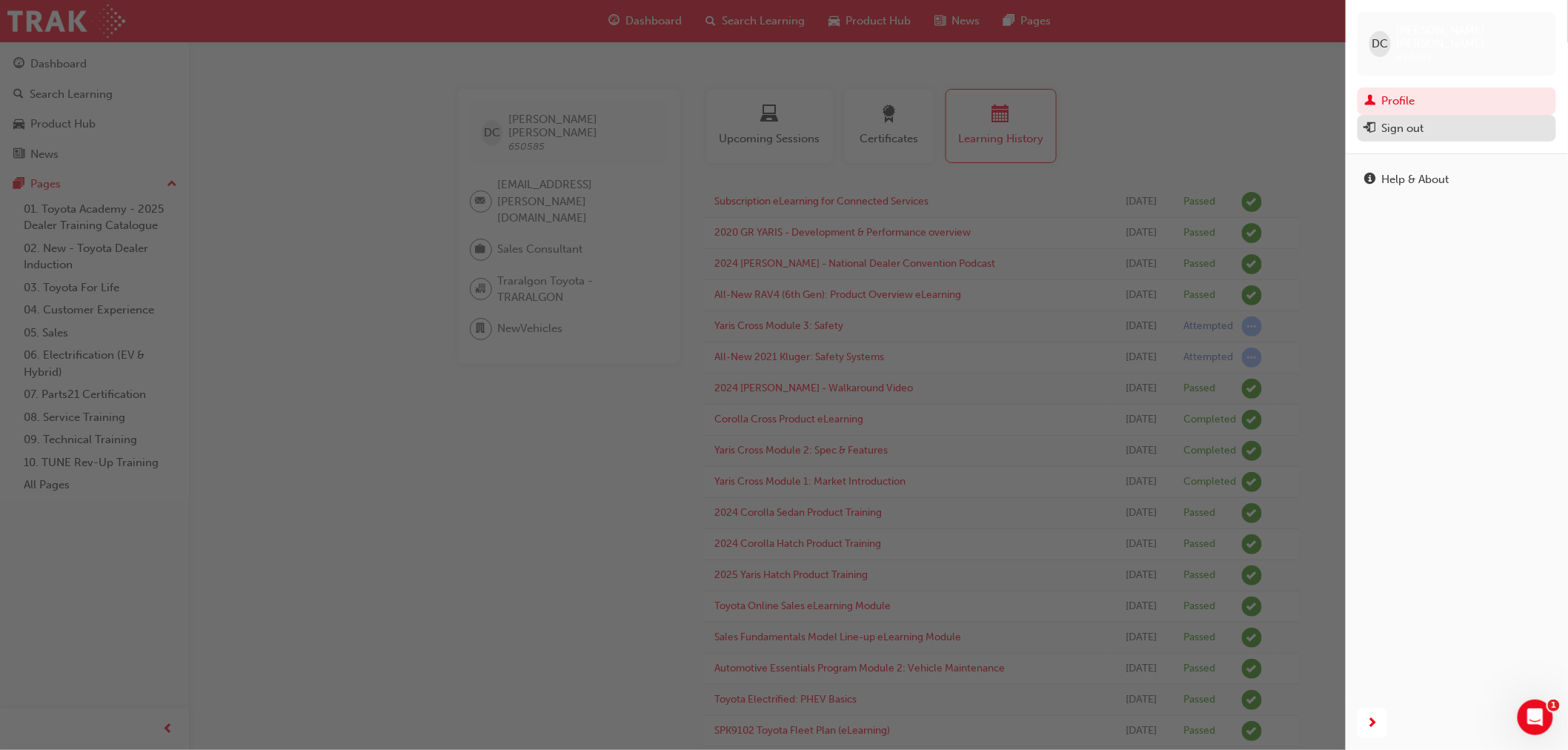
click at [1434, 119] on div "Sign out" at bounding box center [1456, 128] width 184 height 18
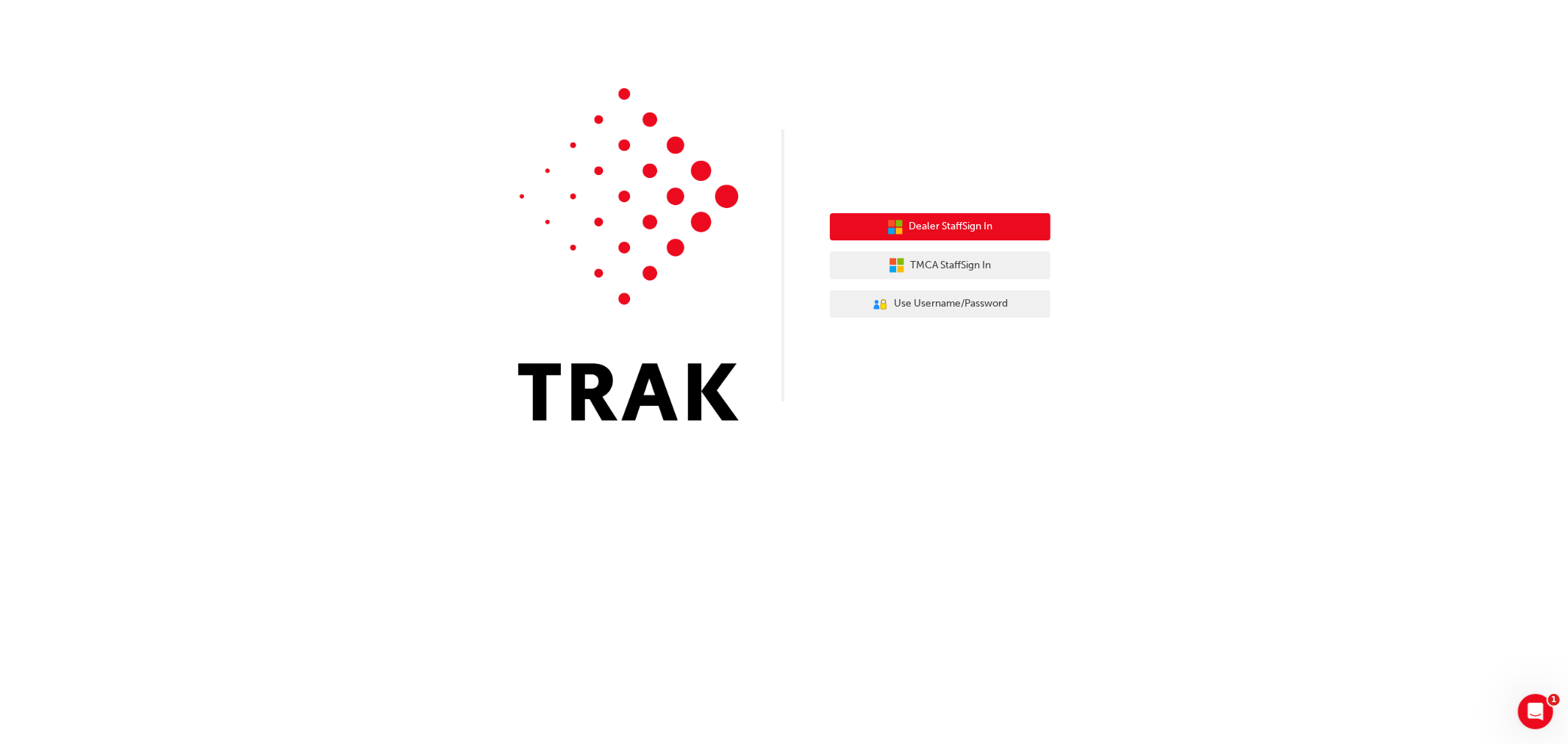
click at [908, 214] on button "Dealer Staff Sign In" at bounding box center [940, 227] width 220 height 28
